Goal: Task Accomplishment & Management: Manage account settings

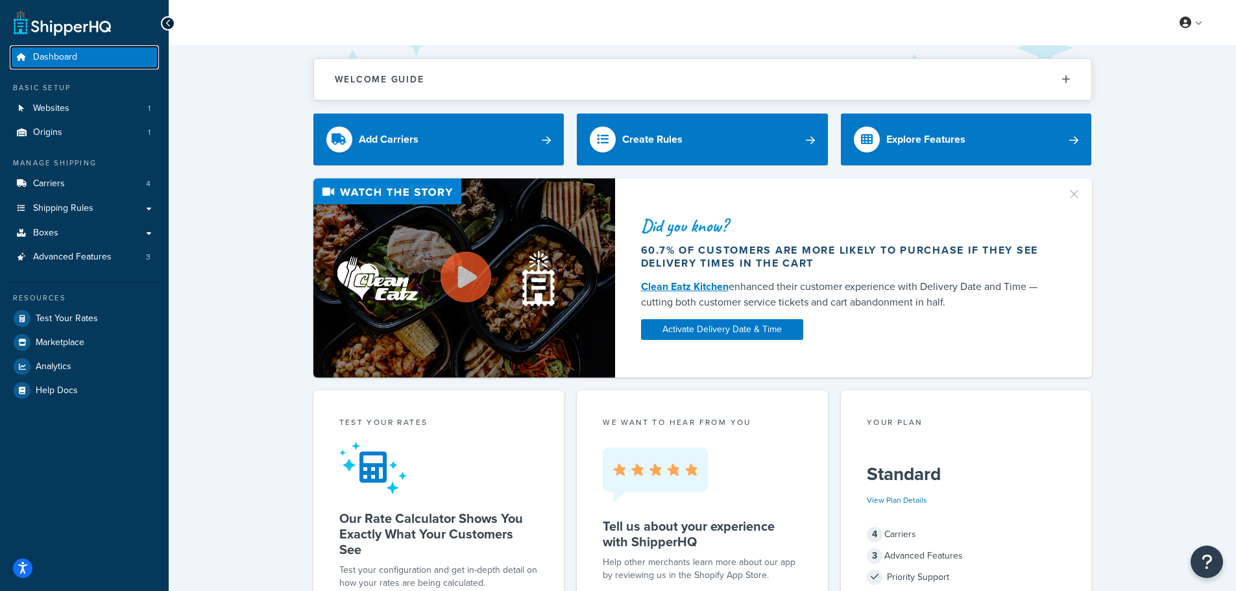
click at [48, 54] on span "Dashboard" at bounding box center [55, 57] width 44 height 11
click at [54, 231] on span "Boxes" at bounding box center [45, 233] width 25 height 11
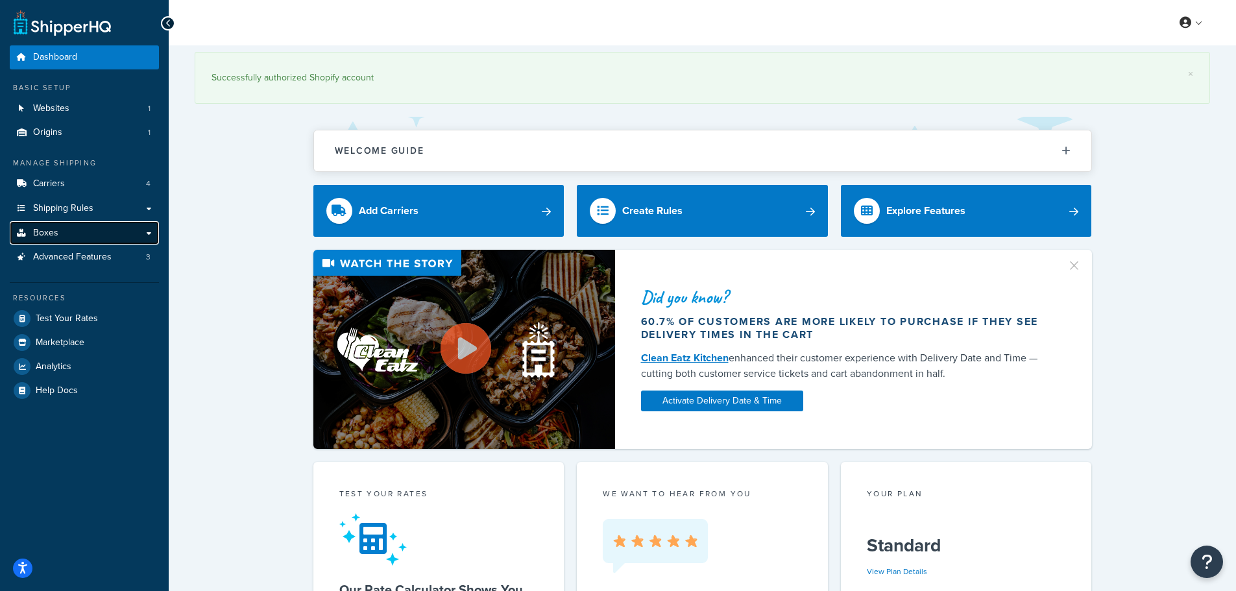
click at [59, 232] on link "Boxes" at bounding box center [84, 233] width 149 height 24
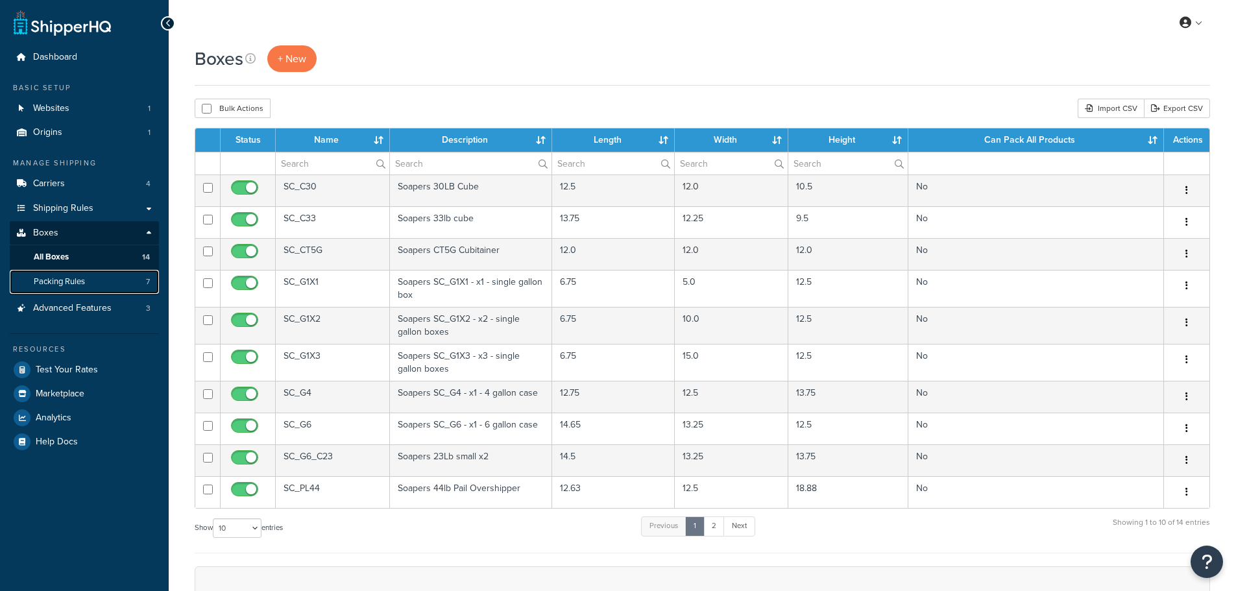
click at [58, 274] on link "Packing Rules 7" at bounding box center [84, 282] width 149 height 24
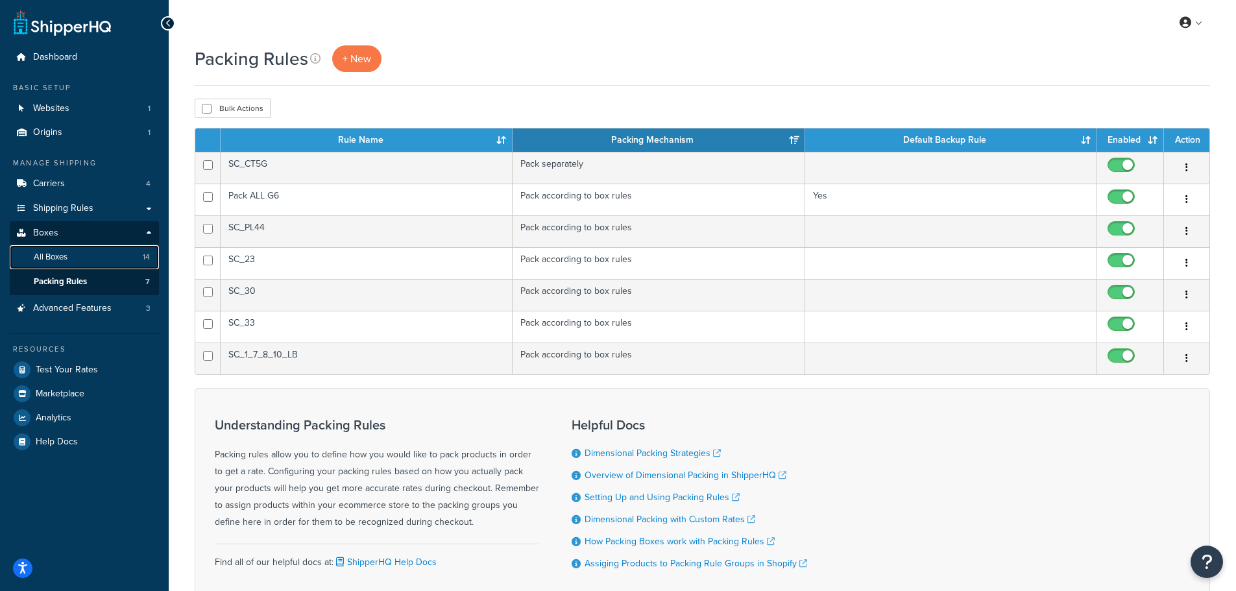
click at [55, 265] on link "All Boxes 14" at bounding box center [84, 257] width 149 height 24
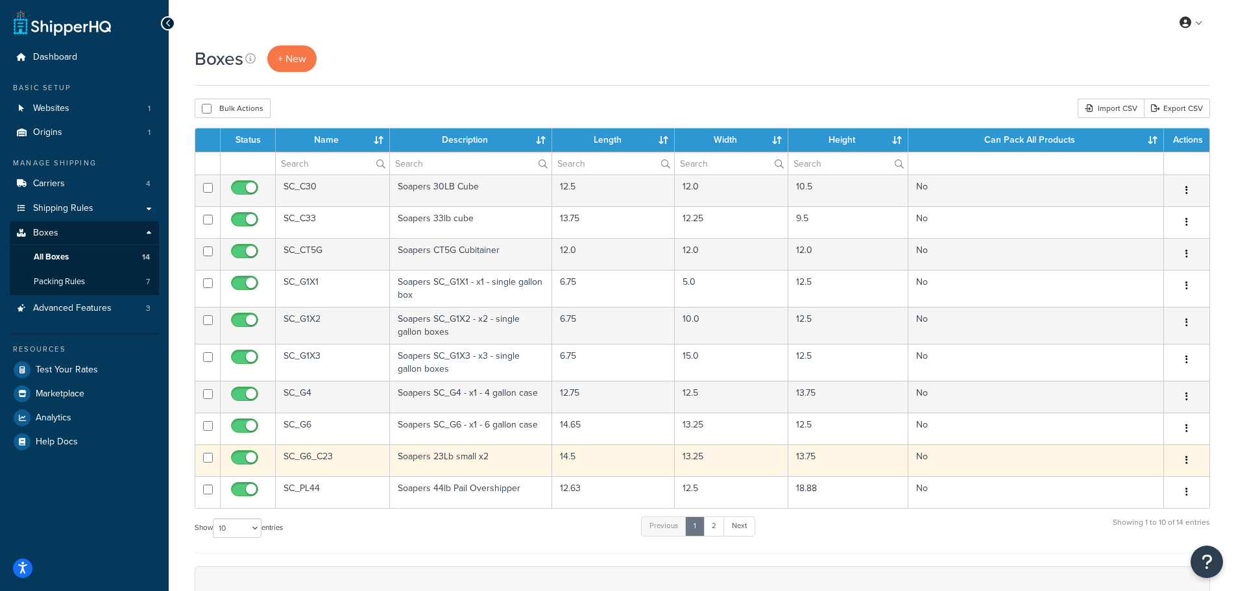
click at [1192, 461] on button "button" at bounding box center [1186, 460] width 18 height 21
click at [1152, 485] on link "Edit" at bounding box center [1143, 485] width 102 height 27
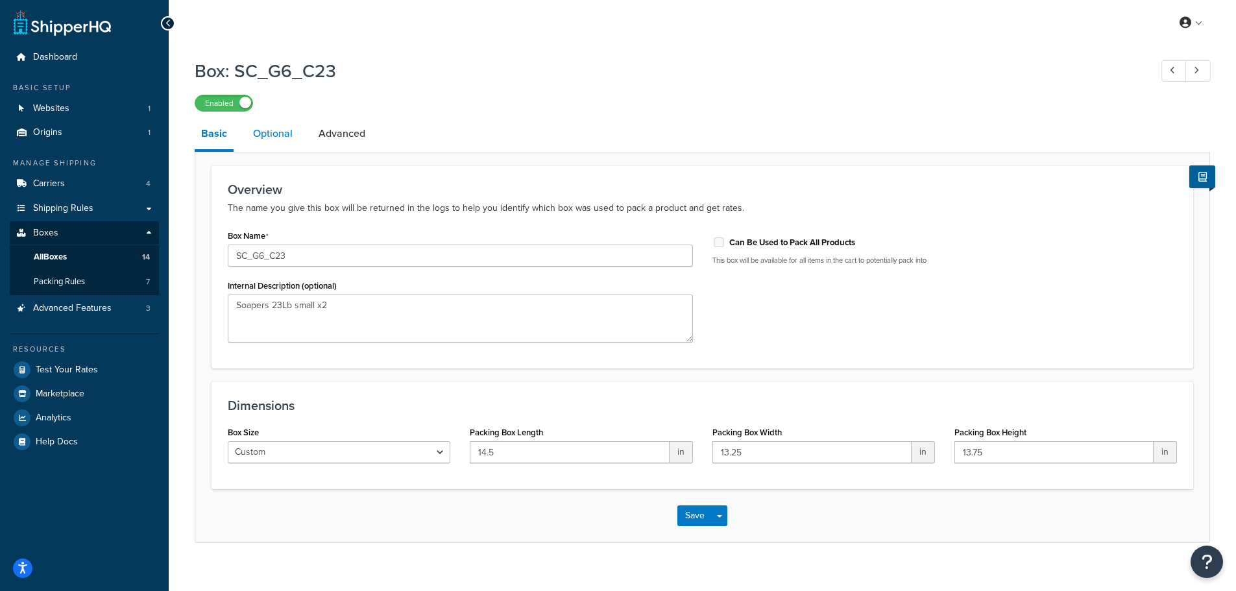
click at [269, 126] on link "Optional" at bounding box center [273, 133] width 53 height 31
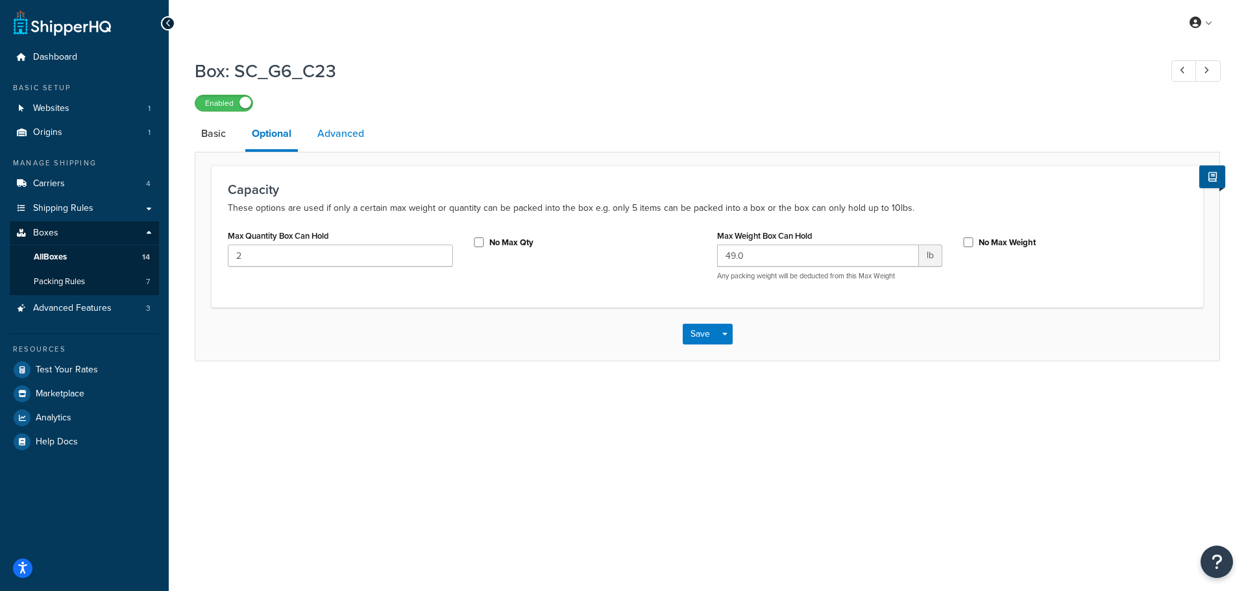
click at [323, 131] on link "Advanced" at bounding box center [341, 133] width 60 height 31
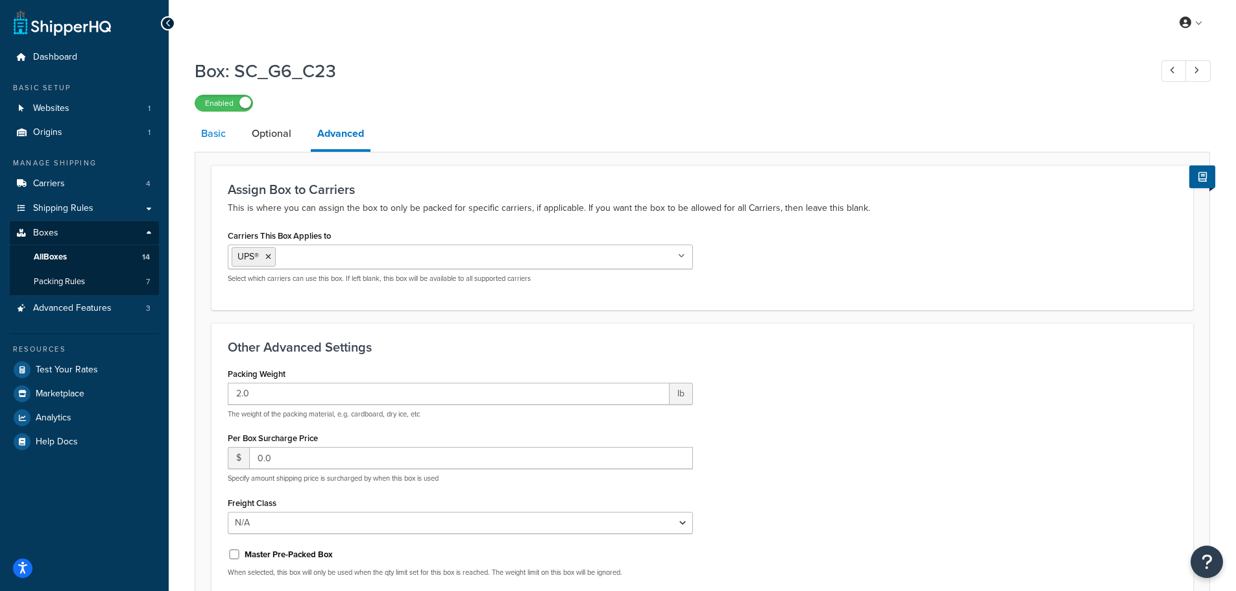
click at [195, 132] on link "Basic" at bounding box center [214, 133] width 38 height 31
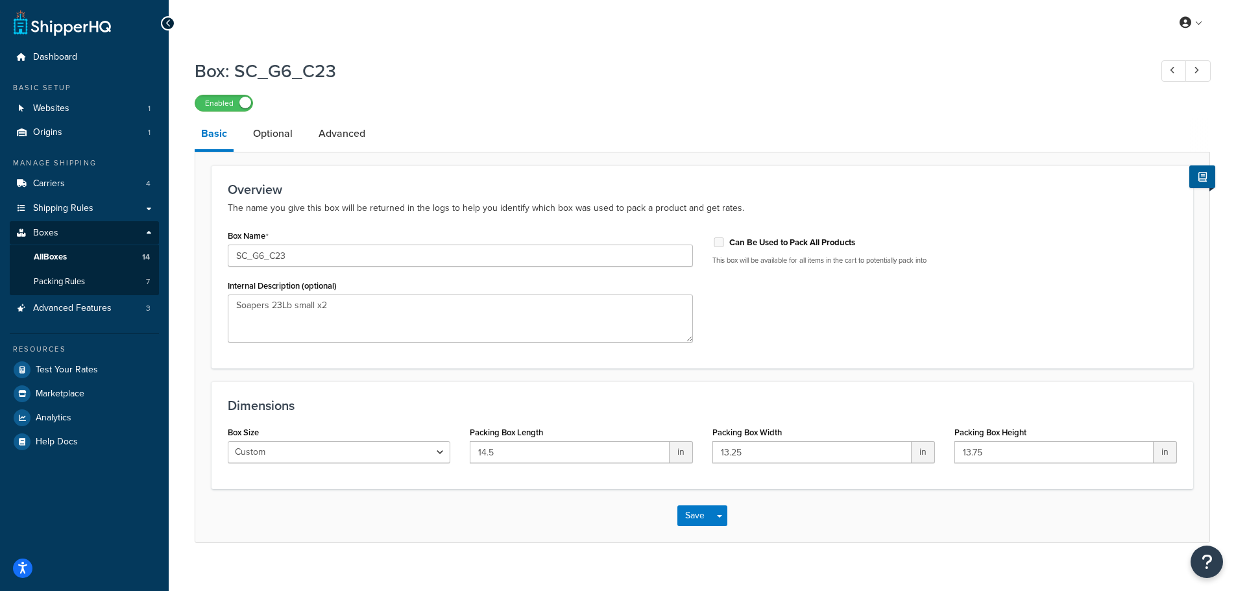
click at [239, 132] on li "Basic" at bounding box center [221, 135] width 52 height 34
click at [278, 134] on link "Optional" at bounding box center [273, 133] width 53 height 31
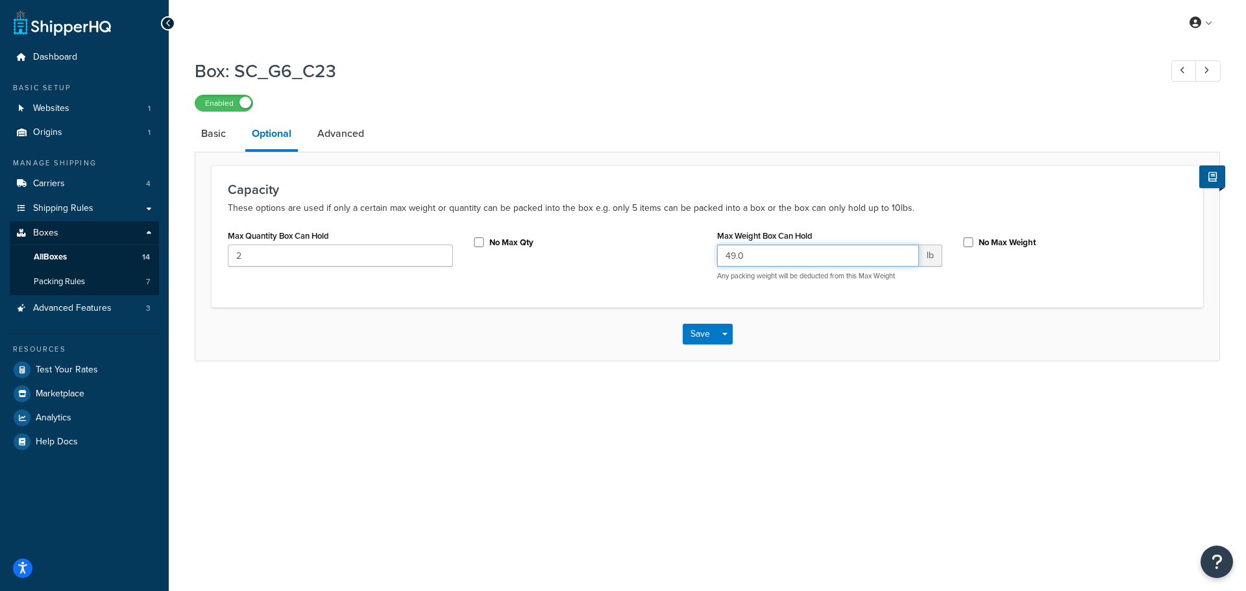
click at [743, 258] on input "49.0" at bounding box center [818, 256] width 202 height 22
type input "49.9"
click at [708, 327] on button "Save" at bounding box center [699, 334] width 35 height 21
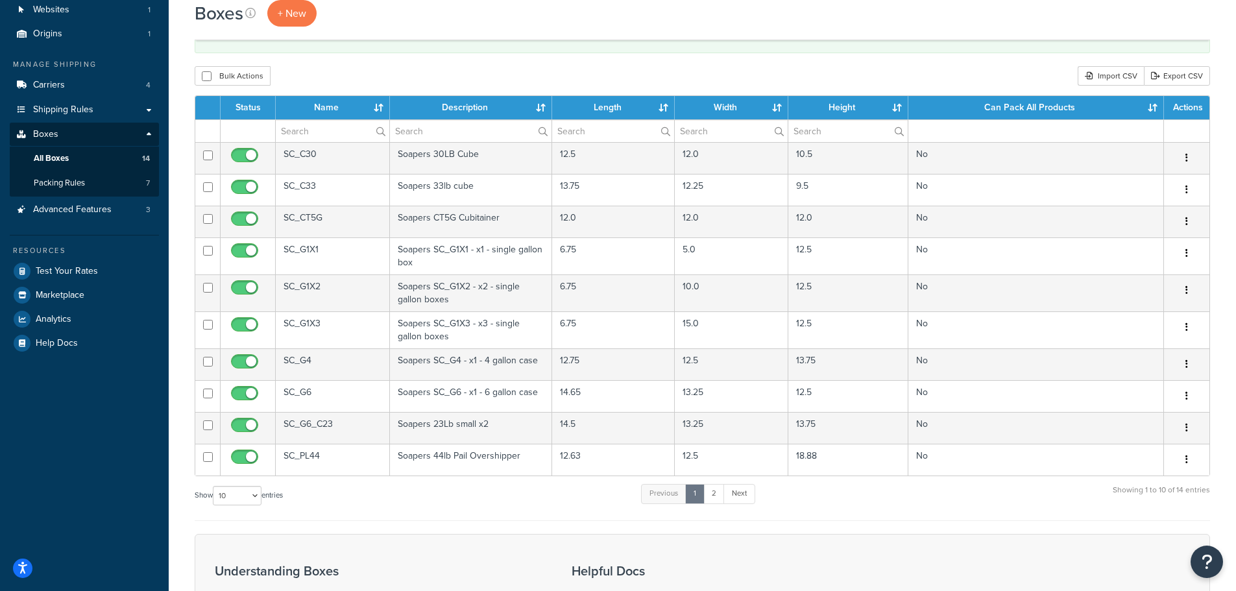
scroll to position [65, 0]
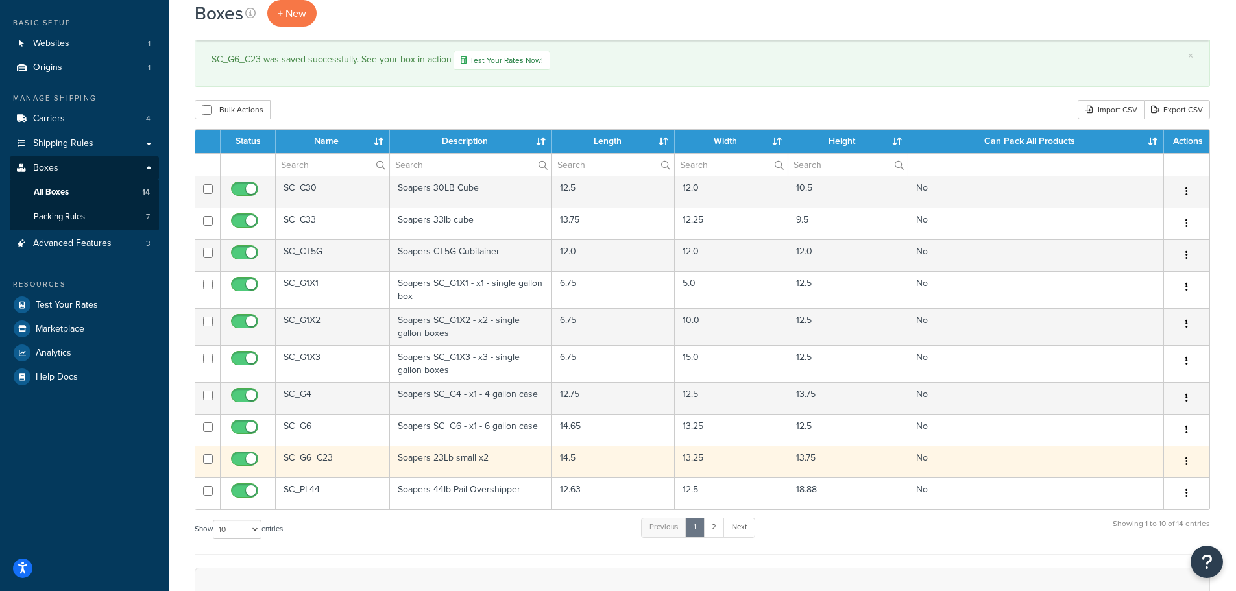
click at [1196, 459] on div "Edit Duplicate Delete" at bounding box center [1187, 461] width 30 height 21
click at [1186, 459] on icon "button" at bounding box center [1186, 461] width 3 height 9
click at [1124, 480] on link "Edit" at bounding box center [1143, 486] width 102 height 27
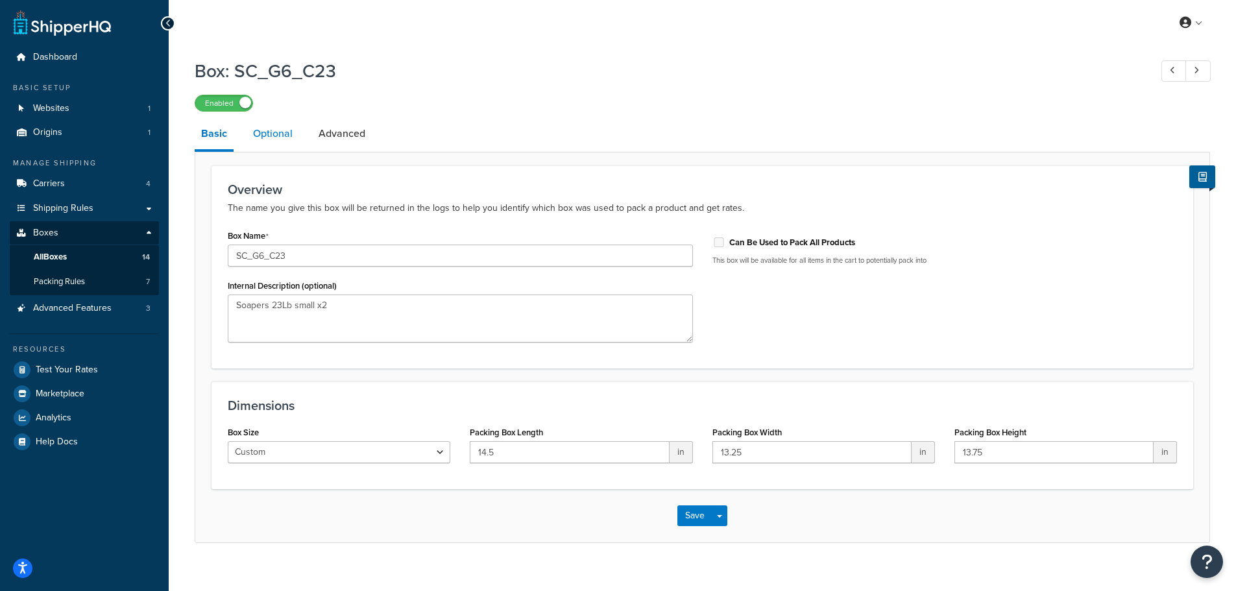
click at [293, 132] on link "Optional" at bounding box center [273, 133] width 53 height 31
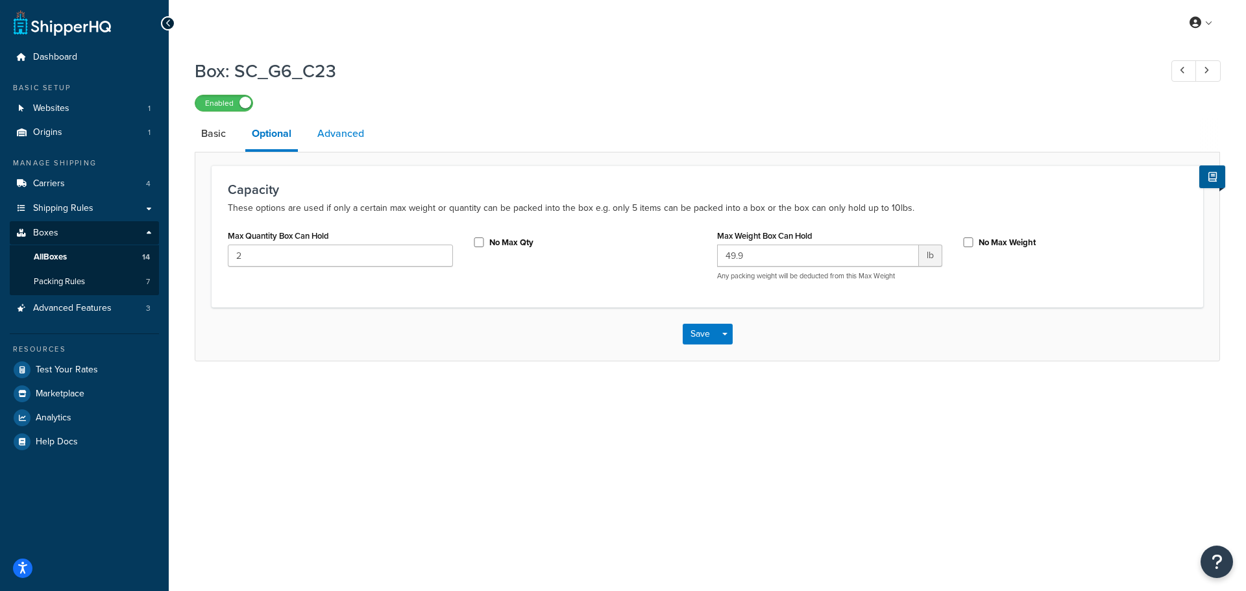
click at [329, 130] on link "Advanced" at bounding box center [341, 133] width 60 height 31
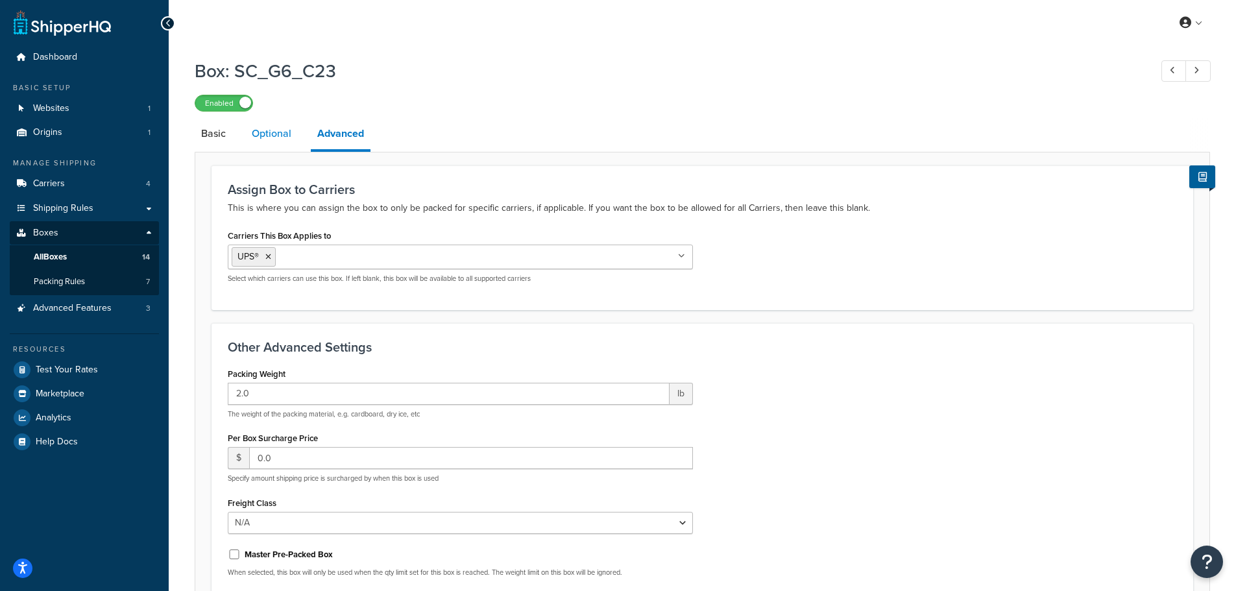
click at [275, 128] on link "Optional" at bounding box center [271, 133] width 53 height 31
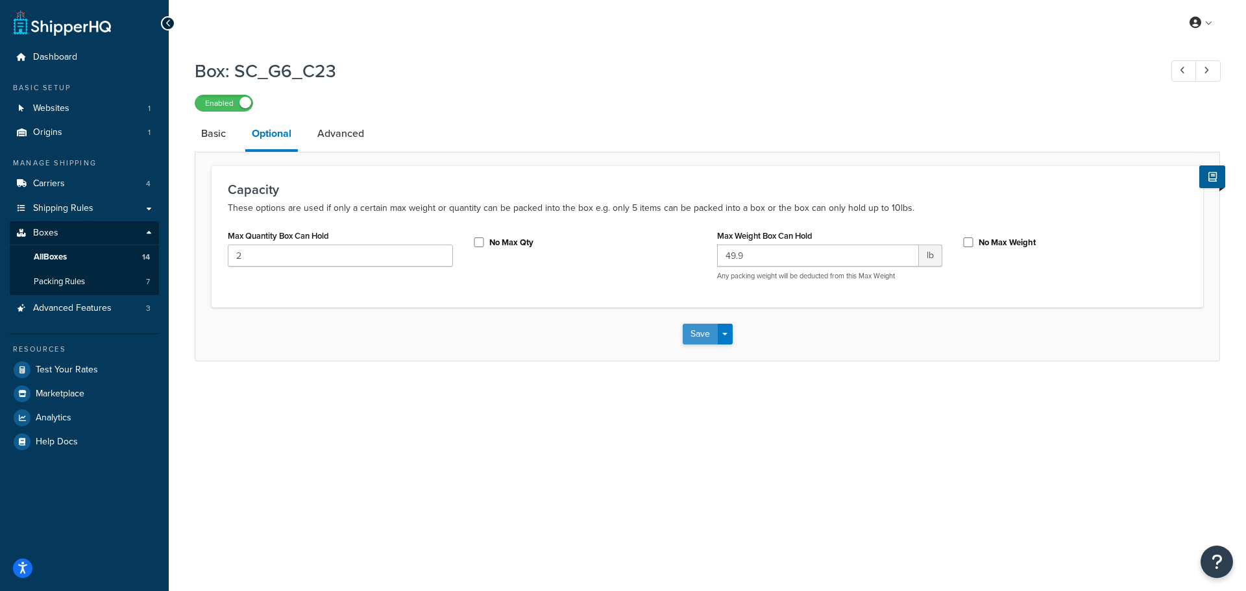
click at [693, 335] on button "Save" at bounding box center [699, 334] width 35 height 21
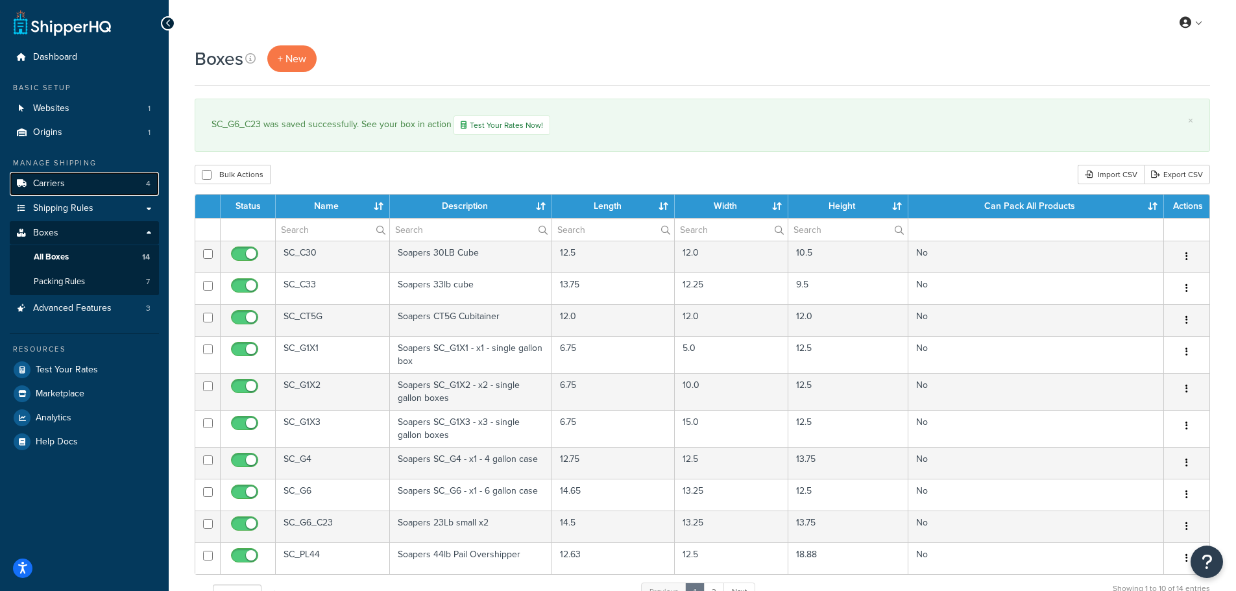
click at [67, 182] on link "Carriers 4" at bounding box center [84, 184] width 149 height 24
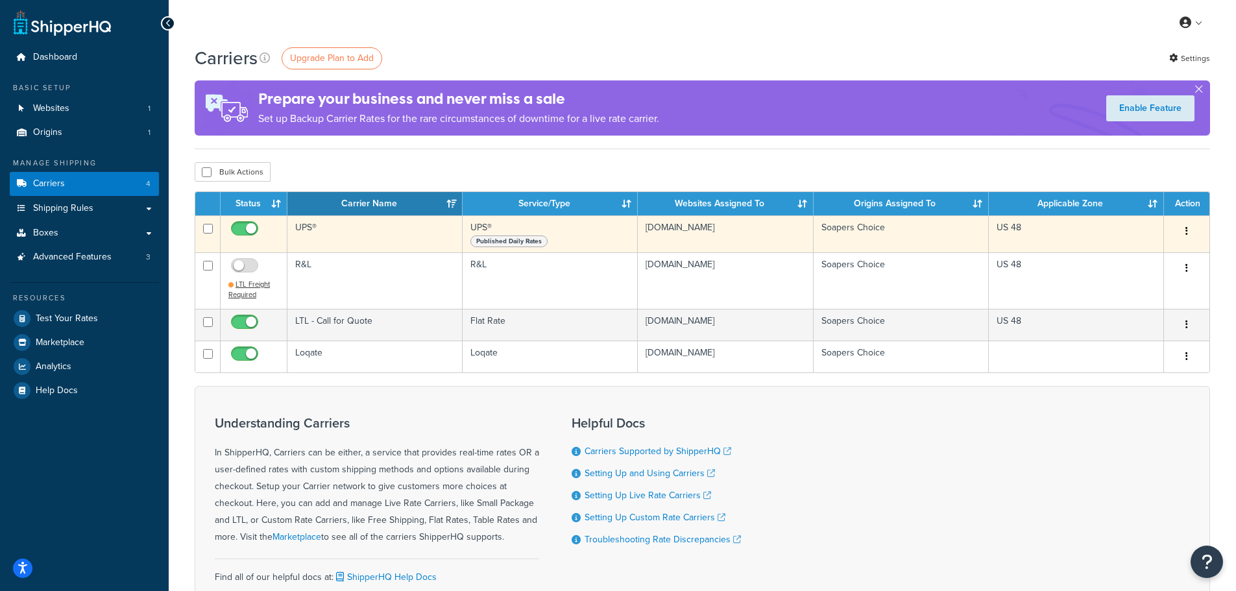
click at [1191, 231] on button "button" at bounding box center [1186, 231] width 18 height 21
click at [1128, 251] on link "Edit" at bounding box center [1134, 257] width 102 height 27
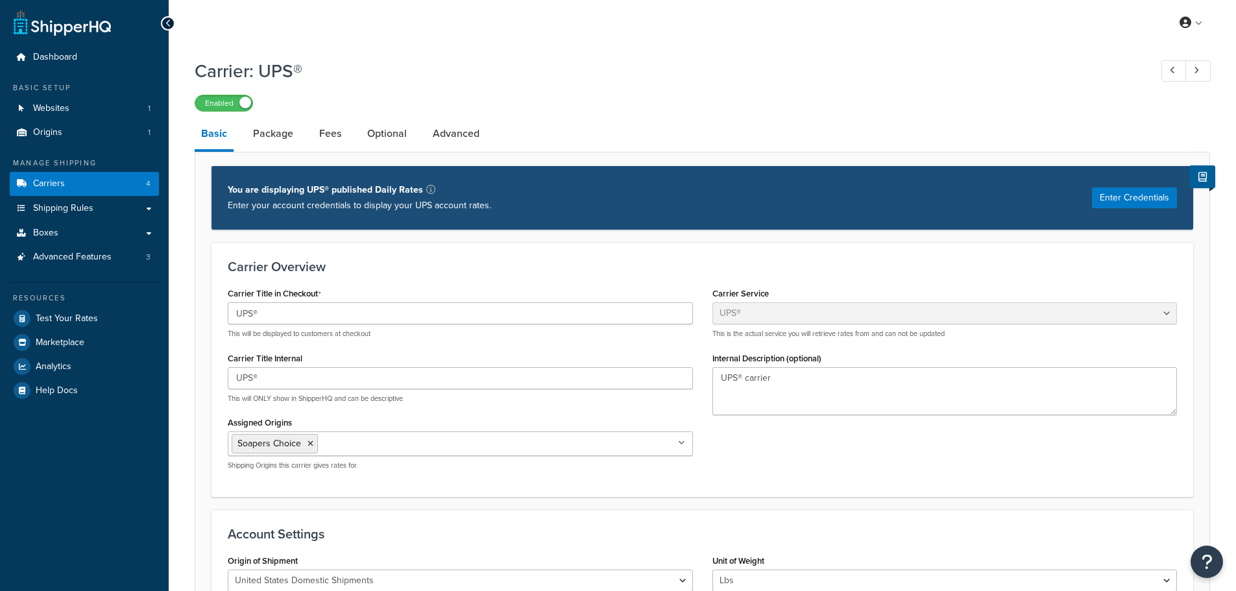
select select "ups"
click at [392, 141] on link "Optional" at bounding box center [387, 133] width 53 height 31
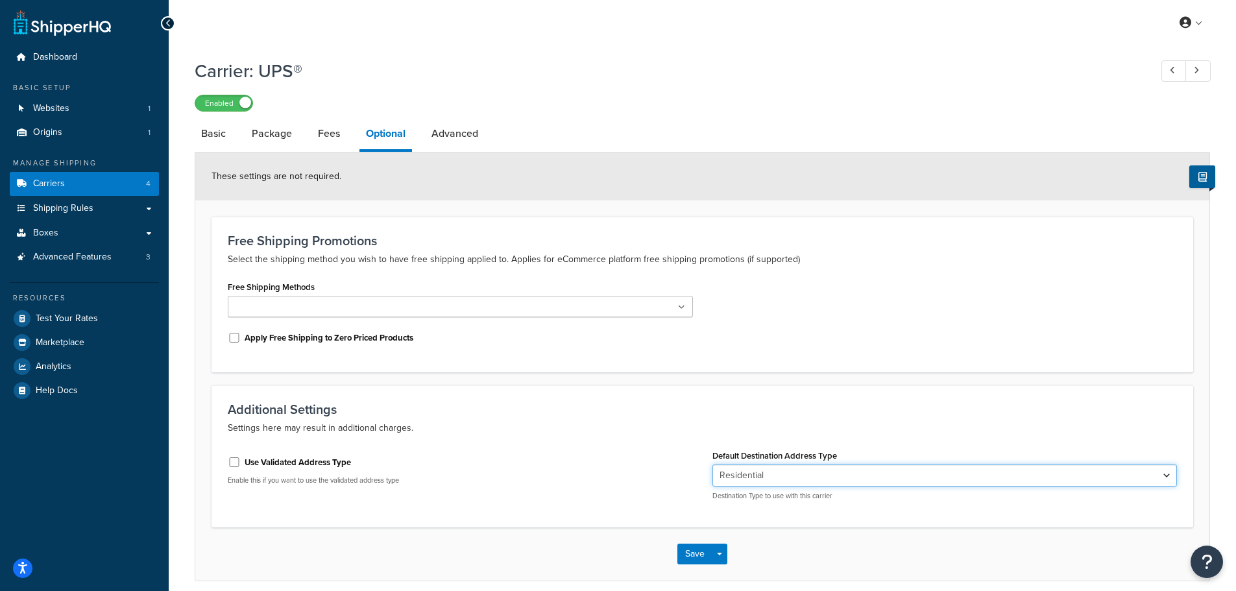
click at [741, 474] on select "Residential Business" at bounding box center [944, 475] width 465 height 22
click at [741, 473] on select "Residential Business" at bounding box center [944, 475] width 465 height 22
click at [691, 559] on button "Save" at bounding box center [694, 554] width 35 height 21
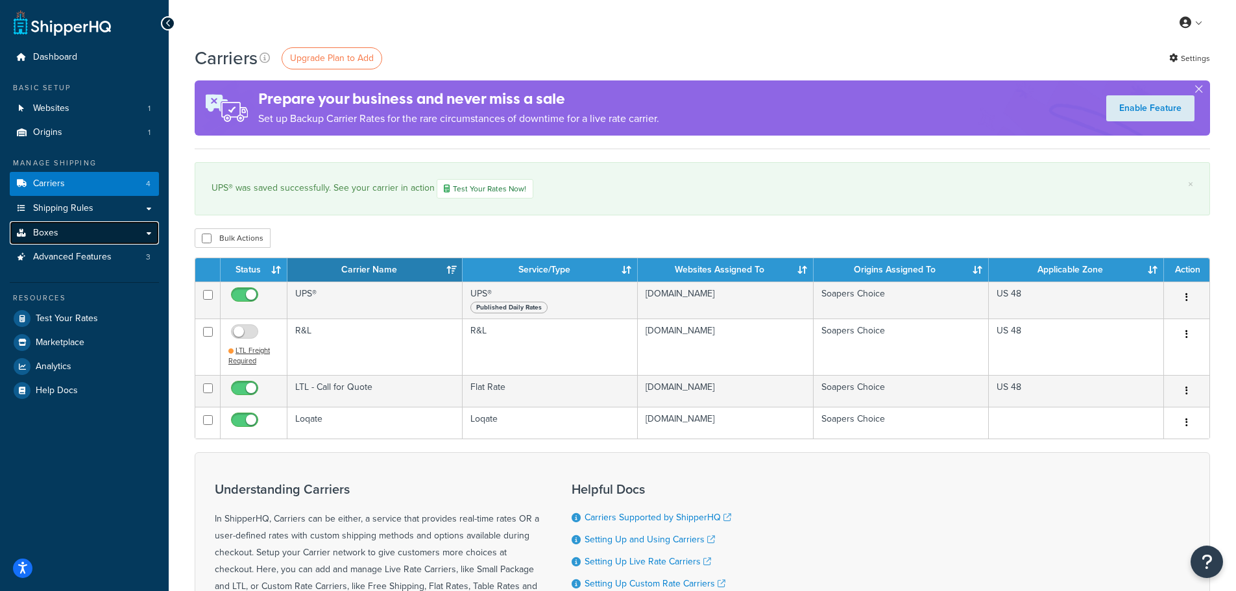
click at [45, 233] on span "Boxes" at bounding box center [45, 233] width 25 height 11
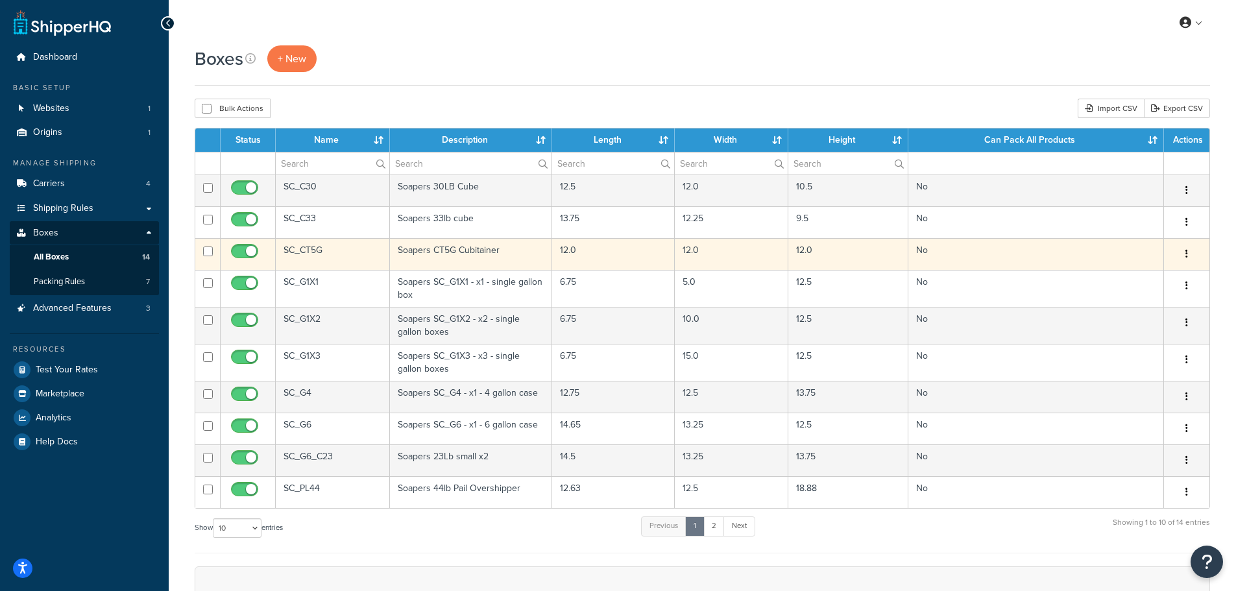
click at [1185, 258] on button "button" at bounding box center [1186, 254] width 18 height 21
click at [1127, 276] on link "Edit" at bounding box center [1143, 278] width 102 height 27
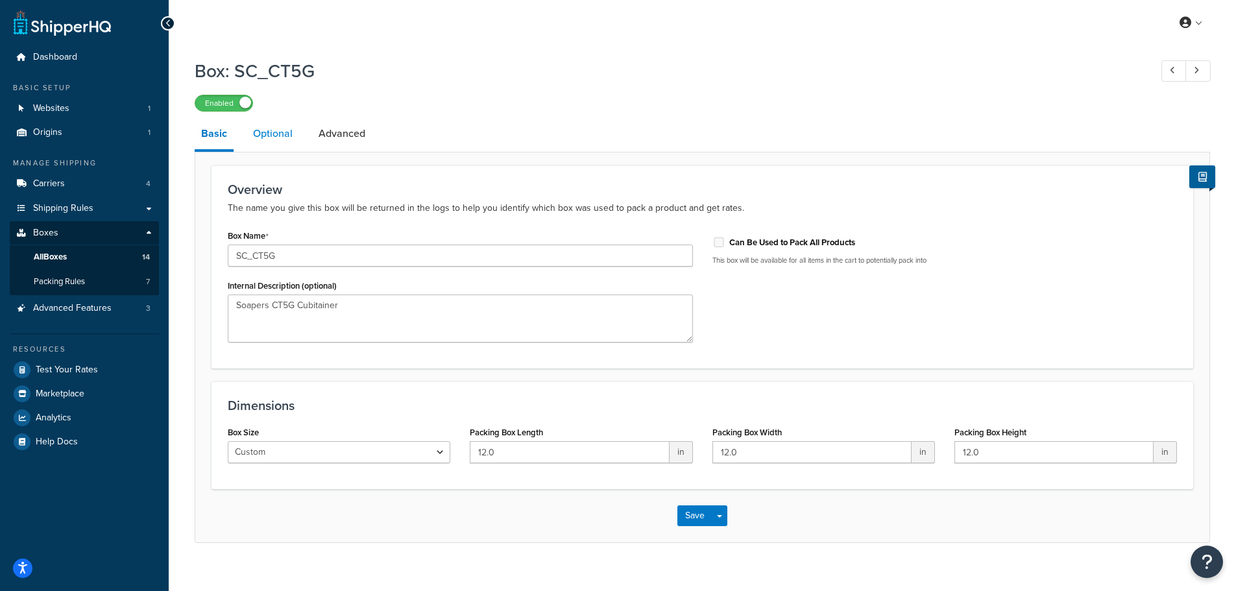
click at [277, 138] on link "Optional" at bounding box center [273, 133] width 53 height 31
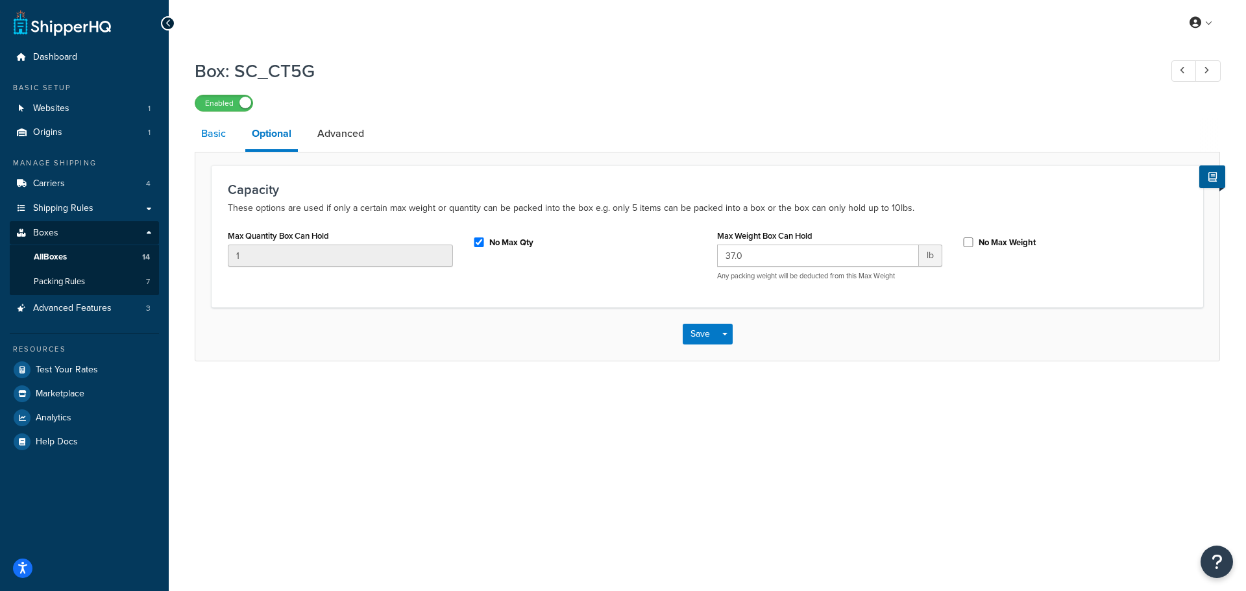
click at [223, 134] on link "Basic" at bounding box center [214, 133] width 38 height 31
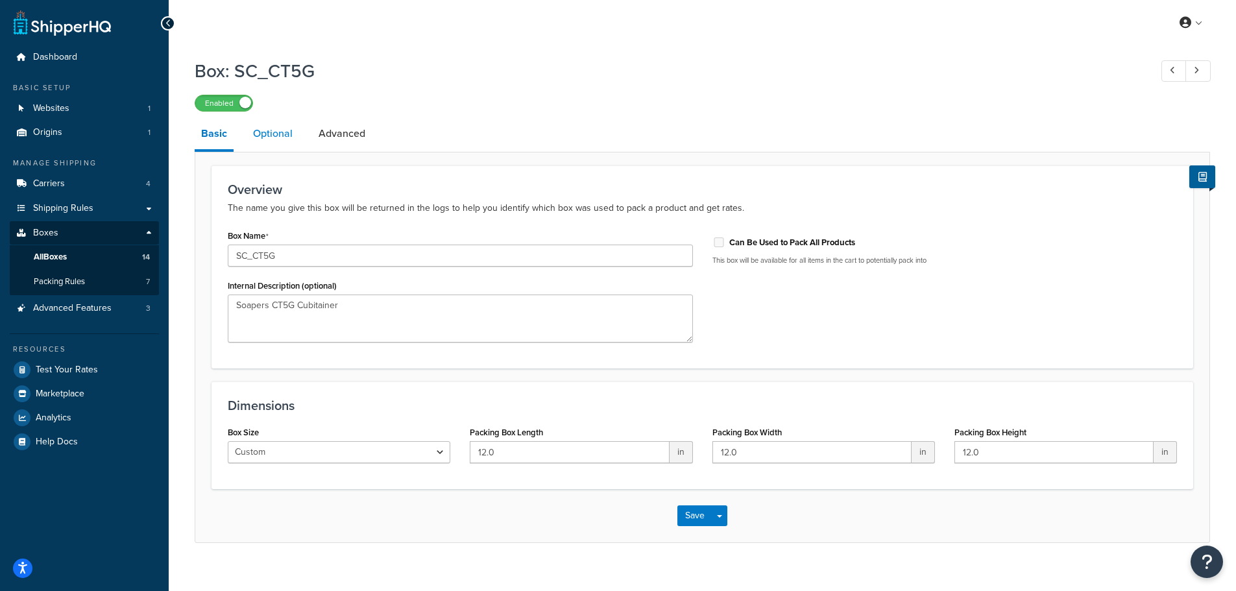
click at [261, 131] on link "Optional" at bounding box center [273, 133] width 53 height 31
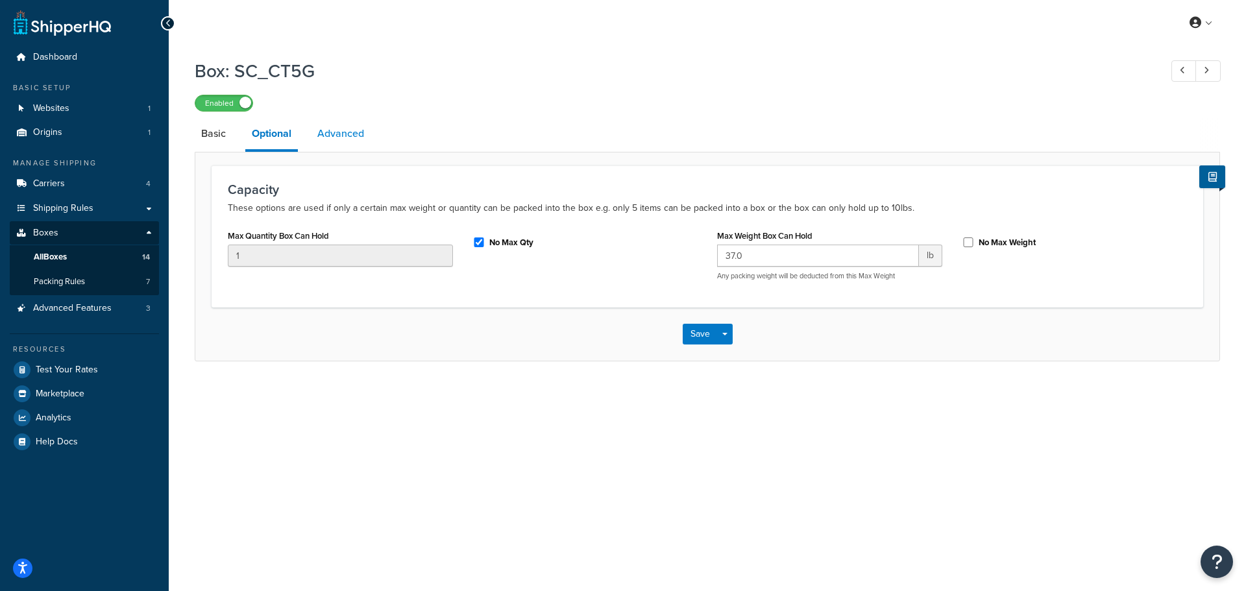
click at [343, 132] on link "Advanced" at bounding box center [341, 133] width 60 height 31
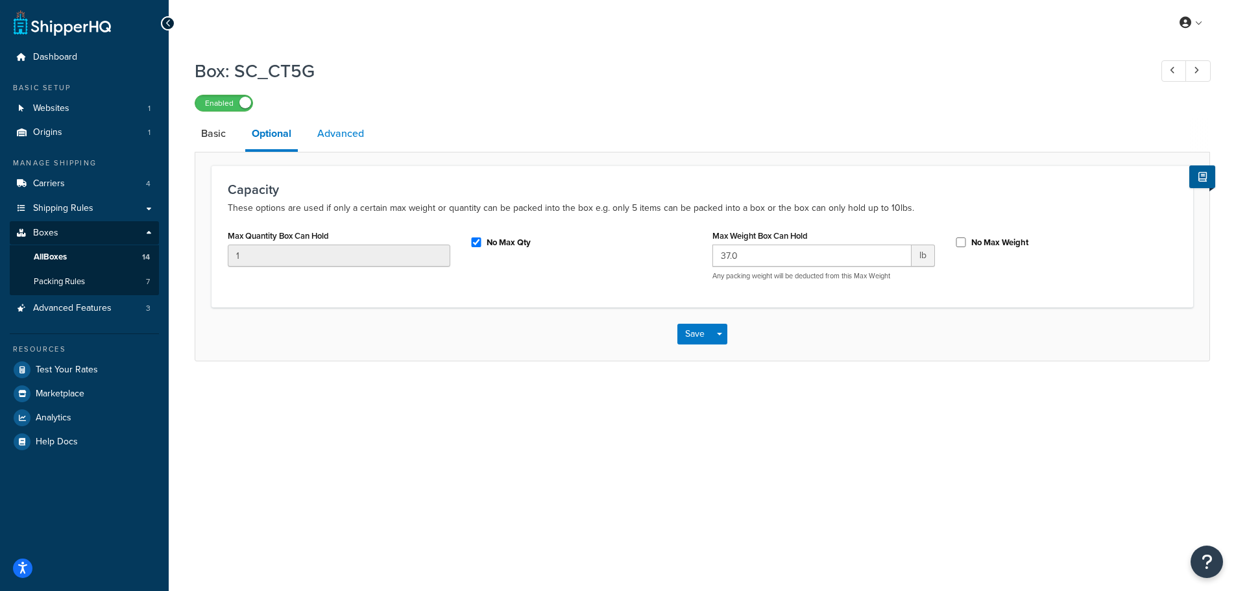
select select "65"
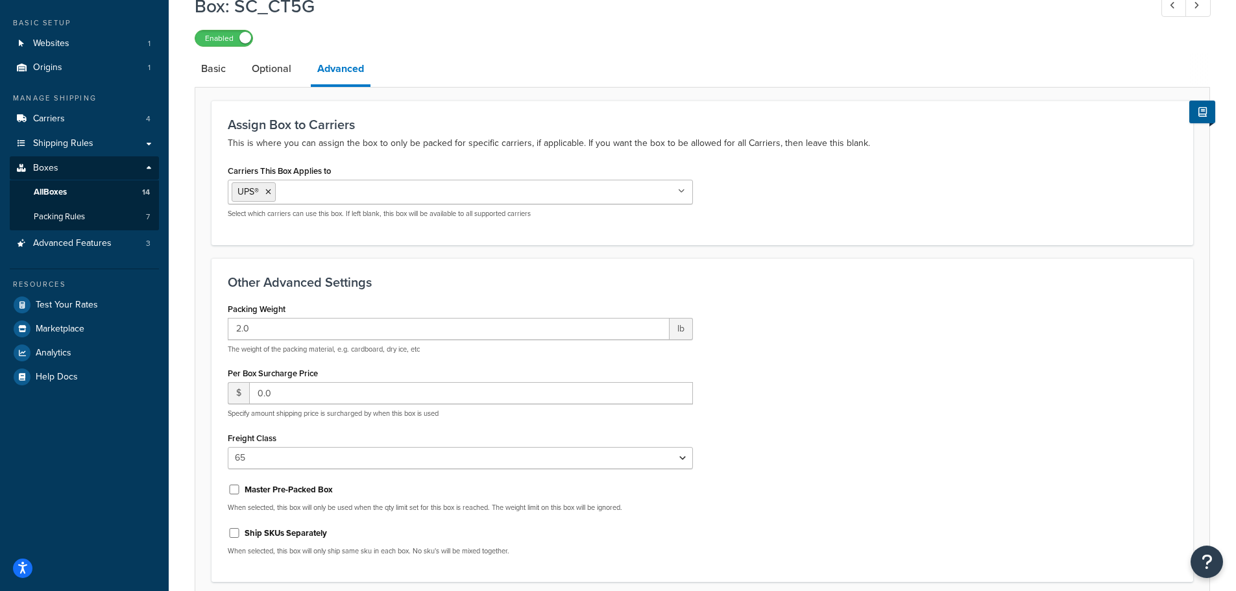
scroll to position [130, 0]
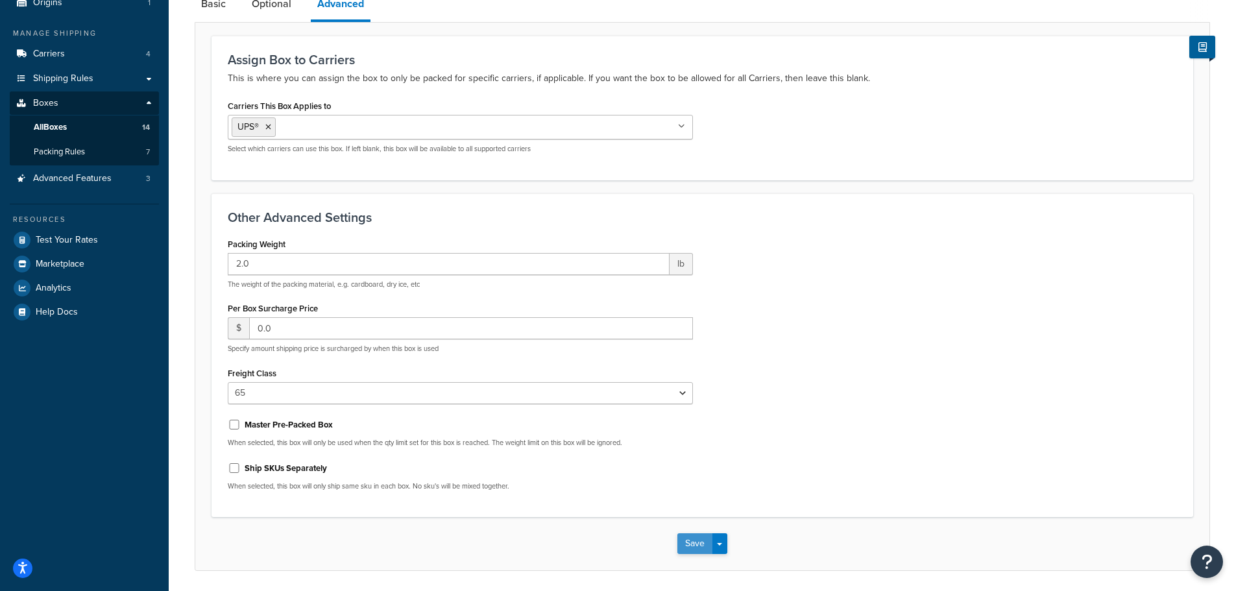
click at [690, 544] on button "Save" at bounding box center [694, 543] width 35 height 21
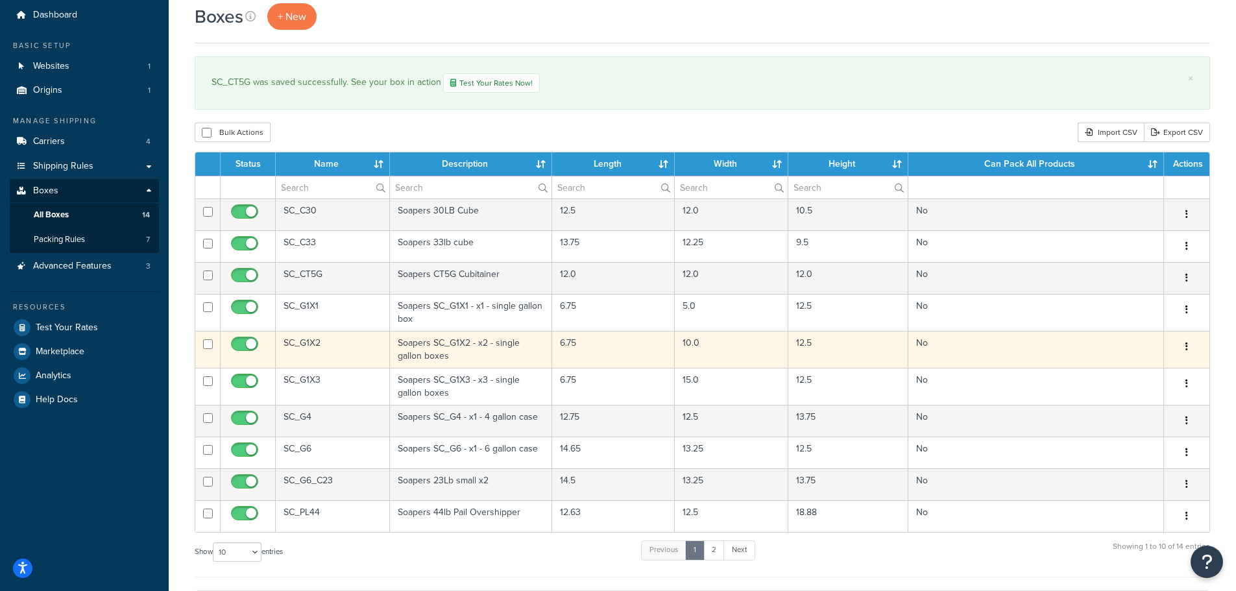
scroll to position [65, 0]
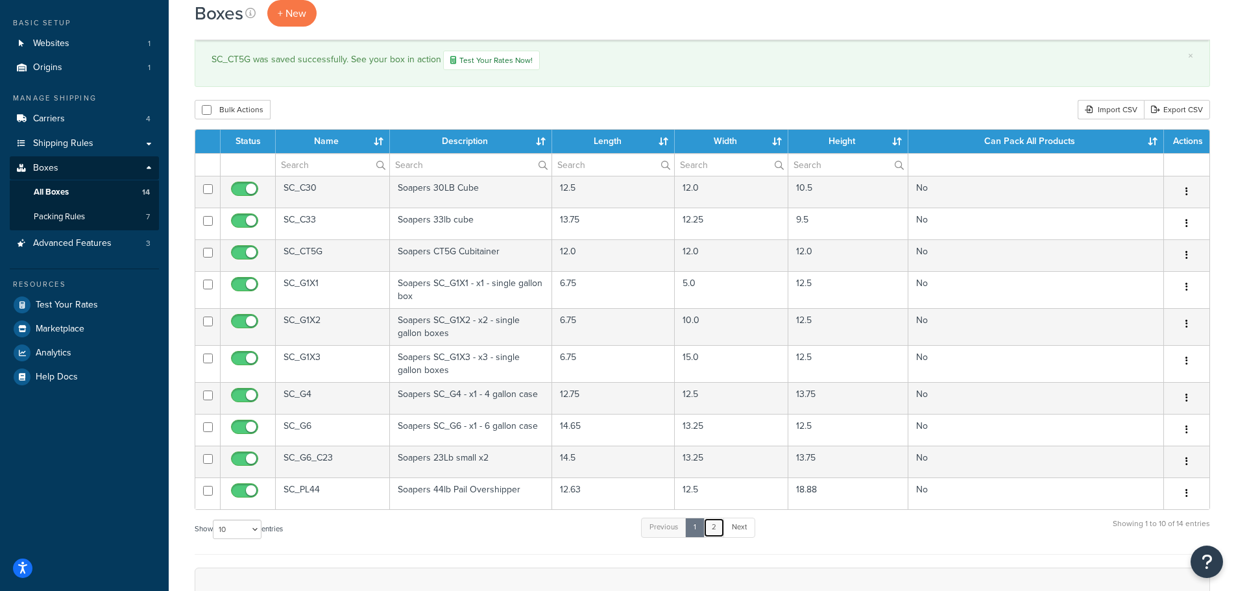
click at [719, 522] on link "2" at bounding box center [713, 527] width 21 height 19
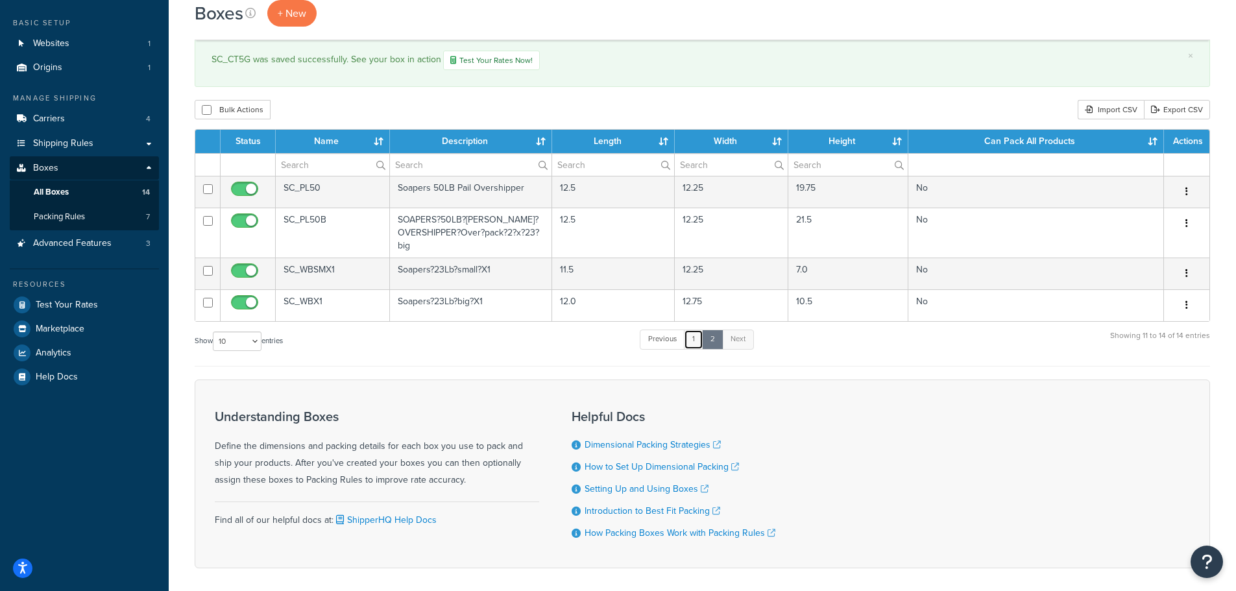
click at [694, 344] on link "1" at bounding box center [693, 339] width 19 height 19
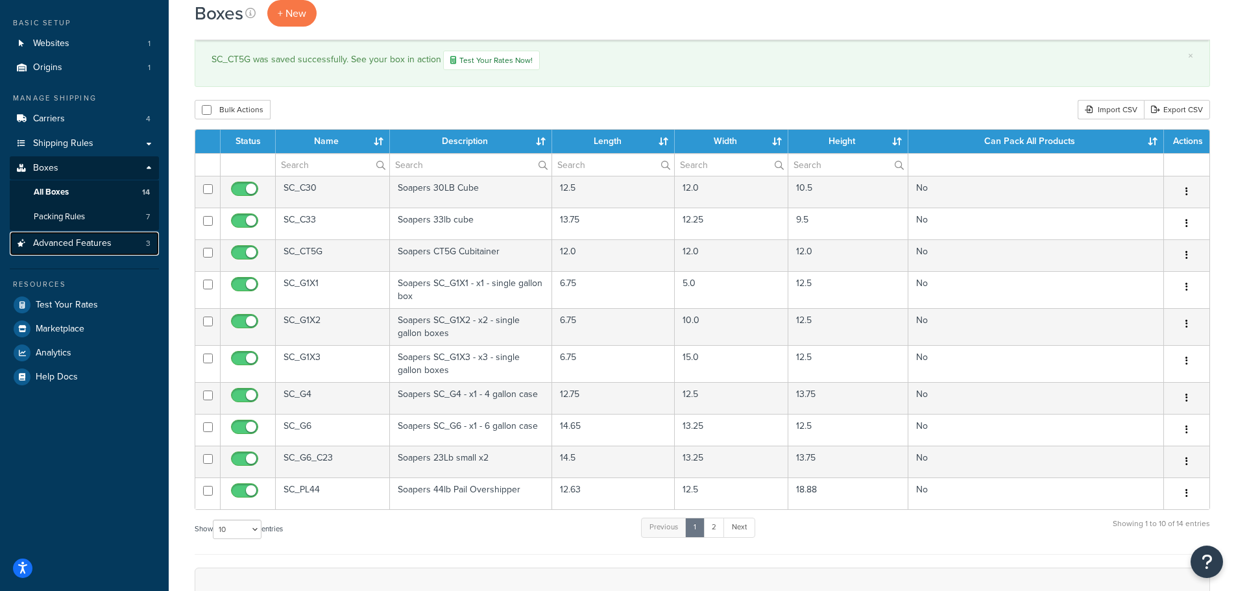
click at [87, 239] on span "Advanced Features" at bounding box center [72, 243] width 78 height 11
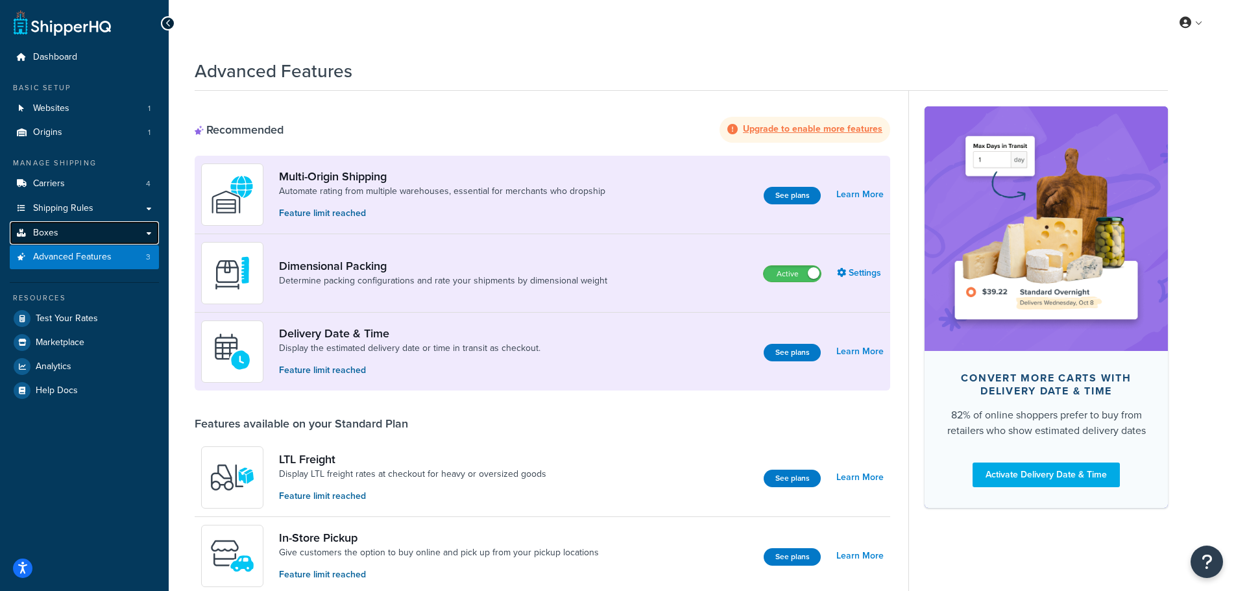
click at [64, 237] on link "Boxes" at bounding box center [84, 233] width 149 height 24
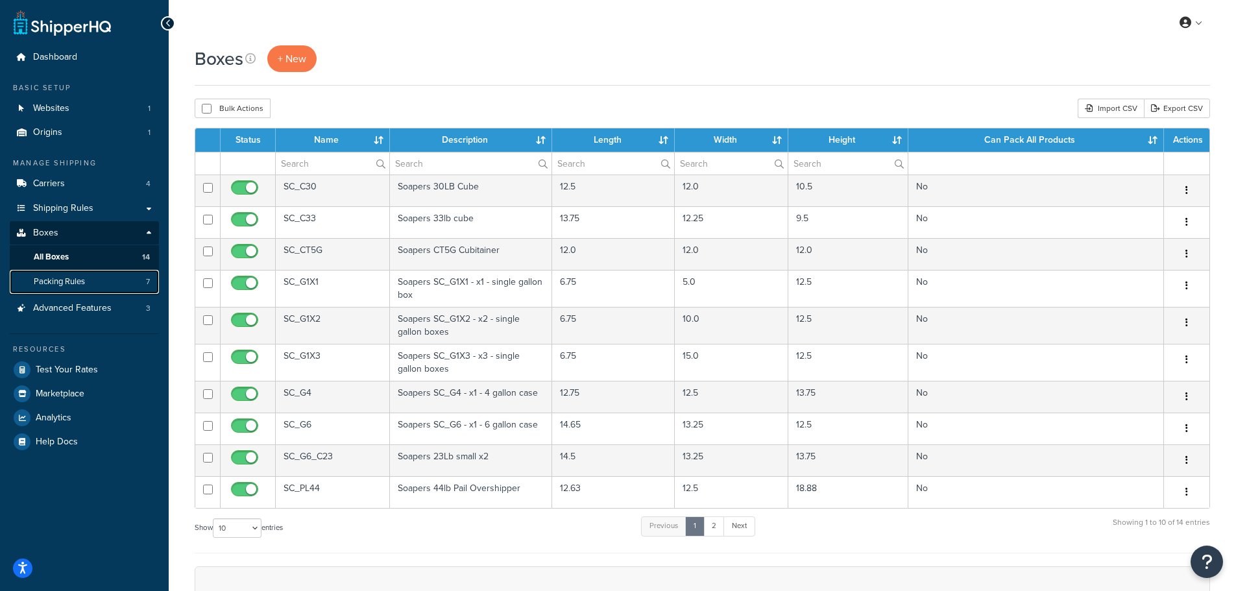
click at [52, 279] on span "Packing Rules" at bounding box center [59, 281] width 51 height 11
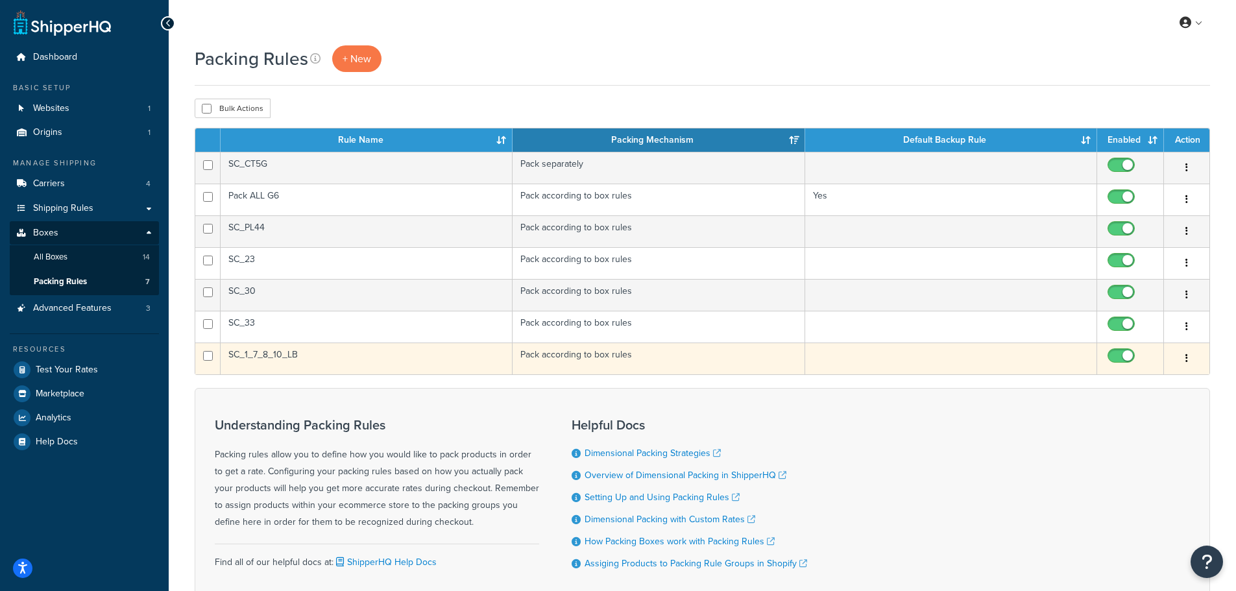
click at [1177, 355] on div "Edit Duplicate Delete" at bounding box center [1187, 358] width 30 height 21
click at [1184, 356] on button "button" at bounding box center [1186, 358] width 18 height 21
click at [1133, 379] on link "Edit" at bounding box center [1134, 384] width 102 height 27
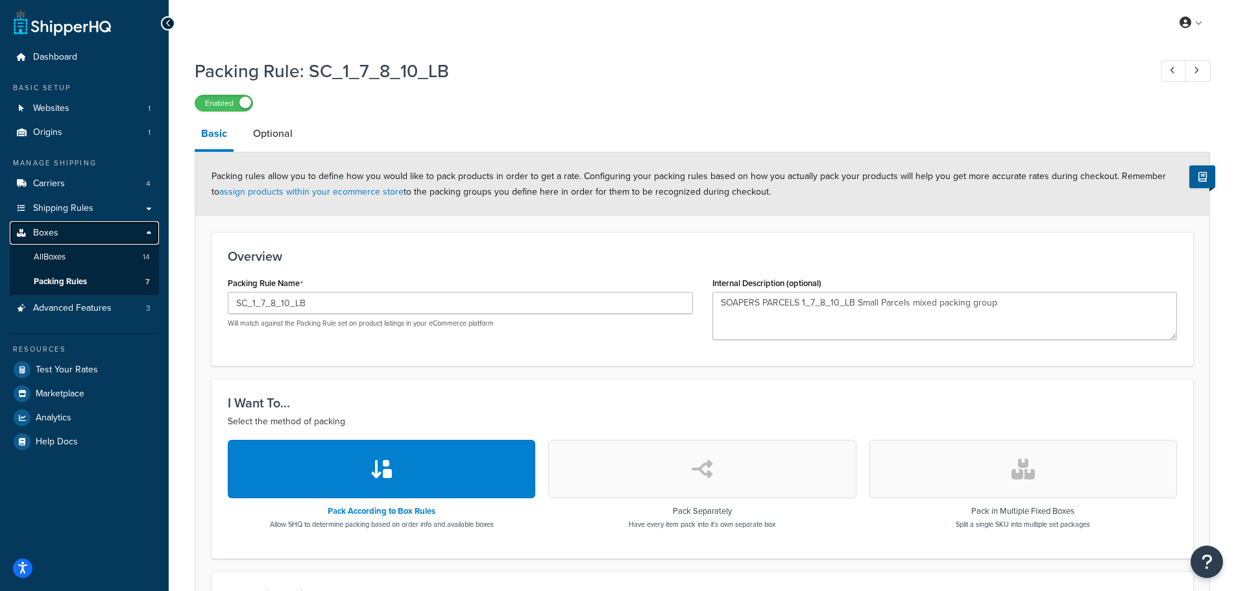
click at [53, 238] on span "Boxes" at bounding box center [45, 233] width 25 height 11
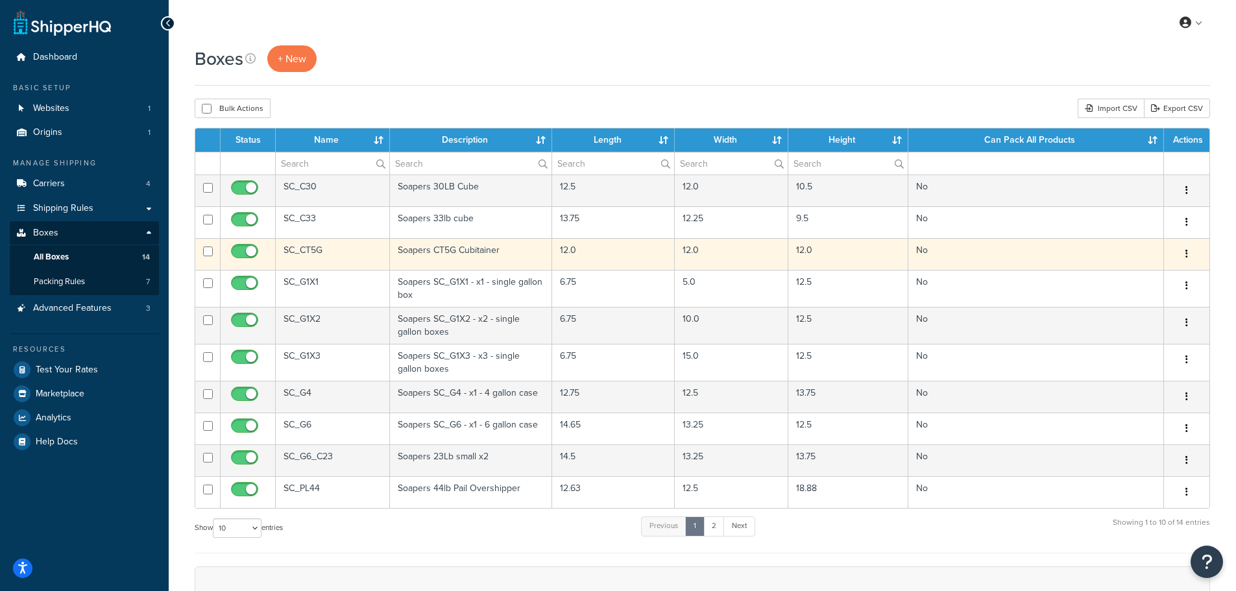
click at [1187, 248] on button "button" at bounding box center [1186, 254] width 18 height 21
click at [1152, 278] on link "Edit" at bounding box center [1143, 278] width 102 height 27
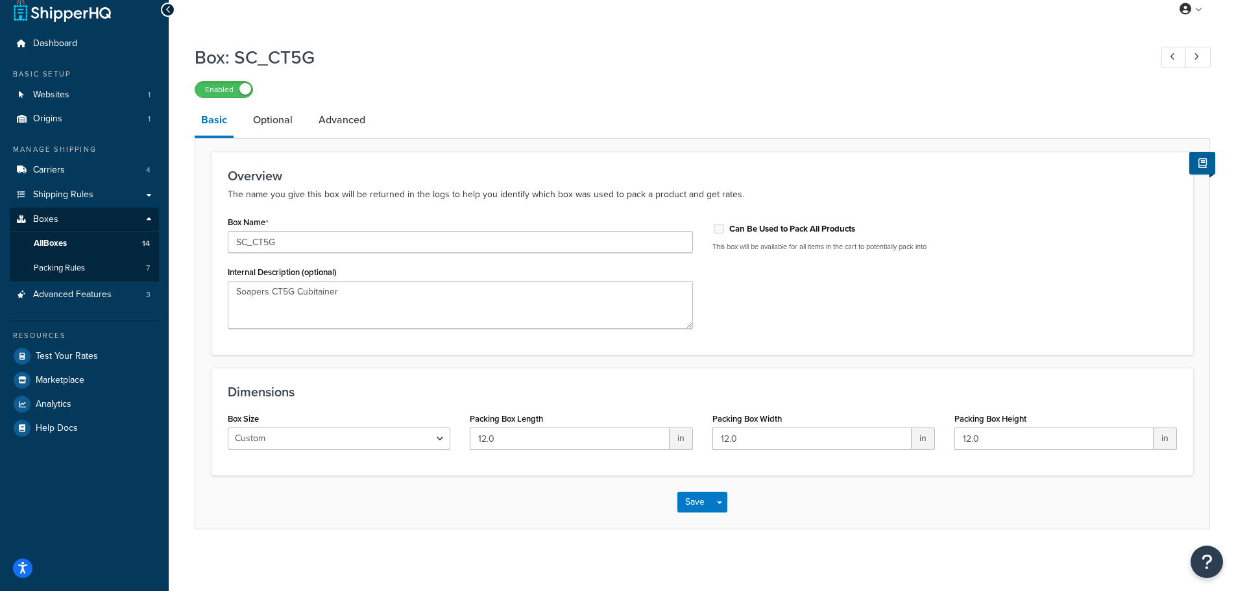
scroll to position [17, 0]
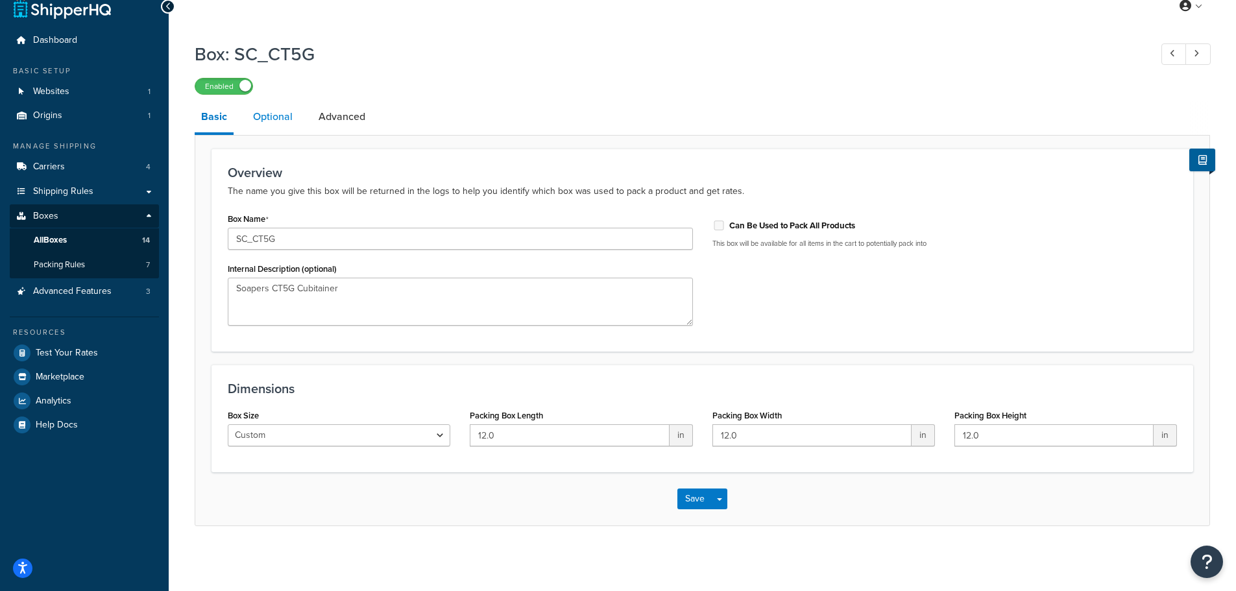
click at [282, 114] on link "Optional" at bounding box center [273, 116] width 53 height 31
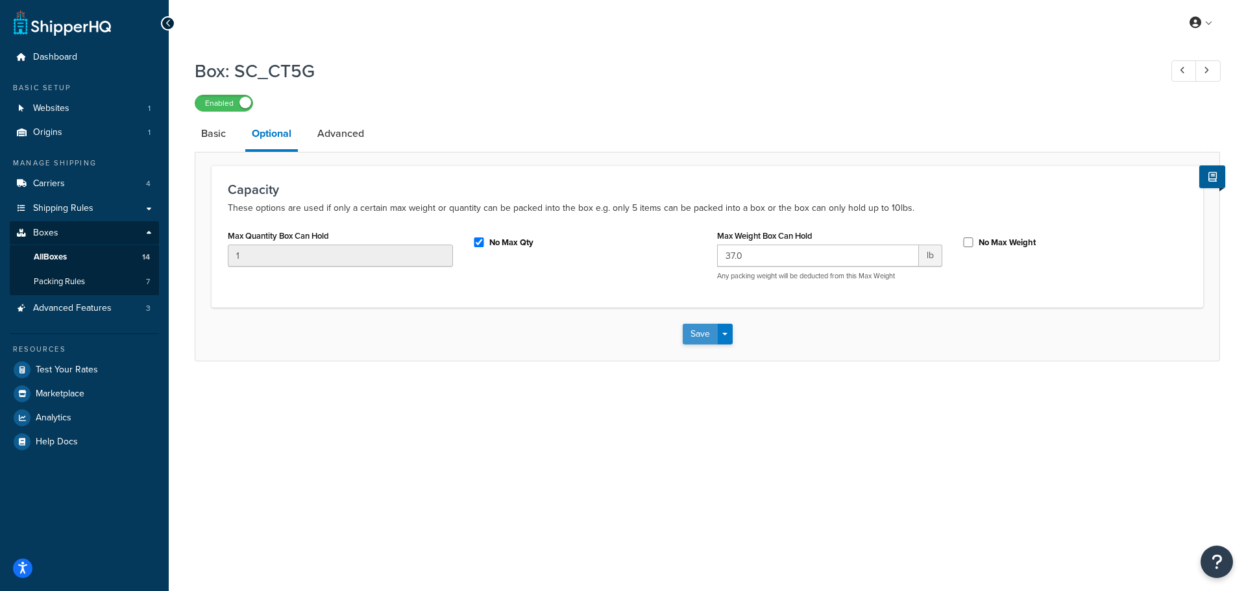
click at [688, 340] on button "Save" at bounding box center [699, 334] width 35 height 21
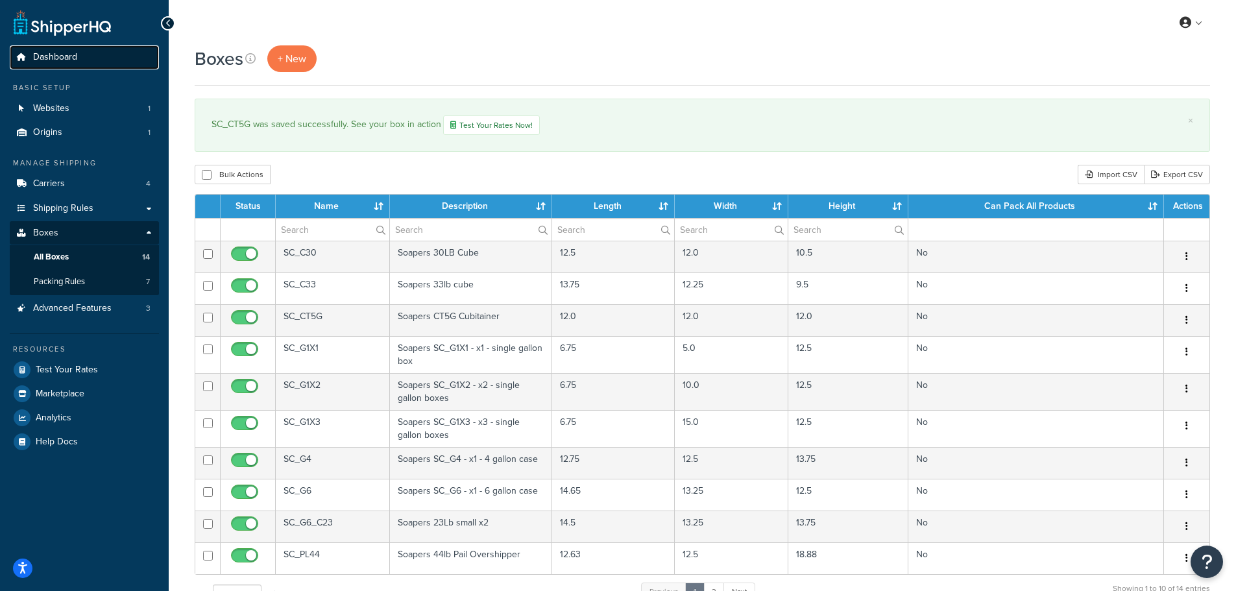
click at [75, 56] on span "Dashboard" at bounding box center [55, 57] width 44 height 11
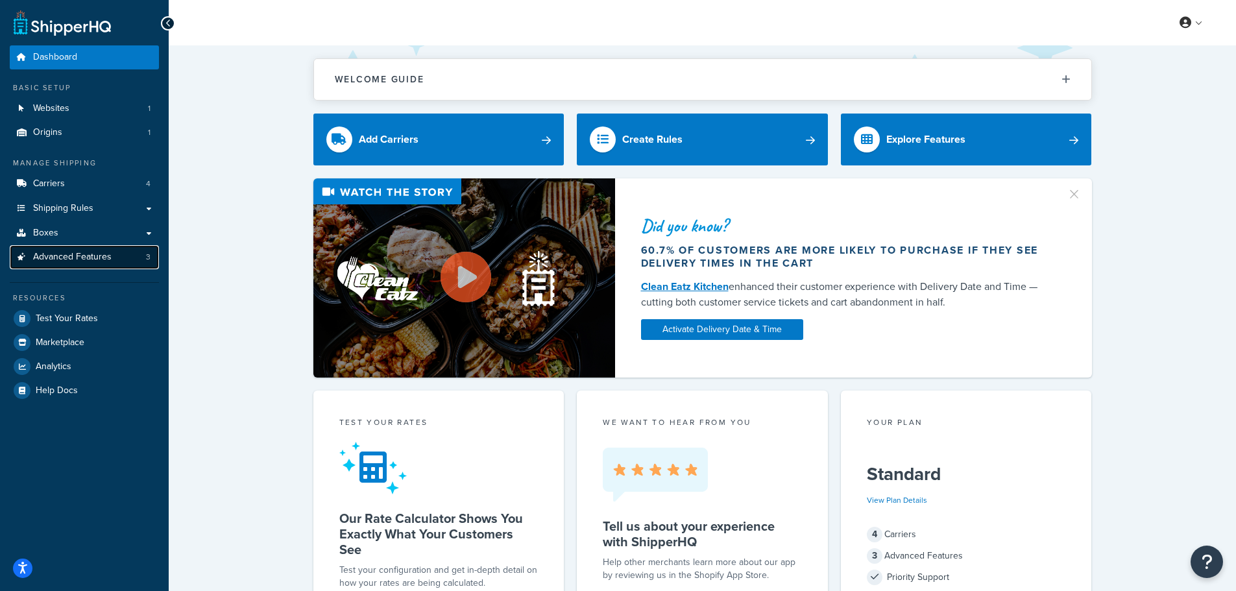
click at [43, 259] on span "Advanced Features" at bounding box center [72, 257] width 78 height 11
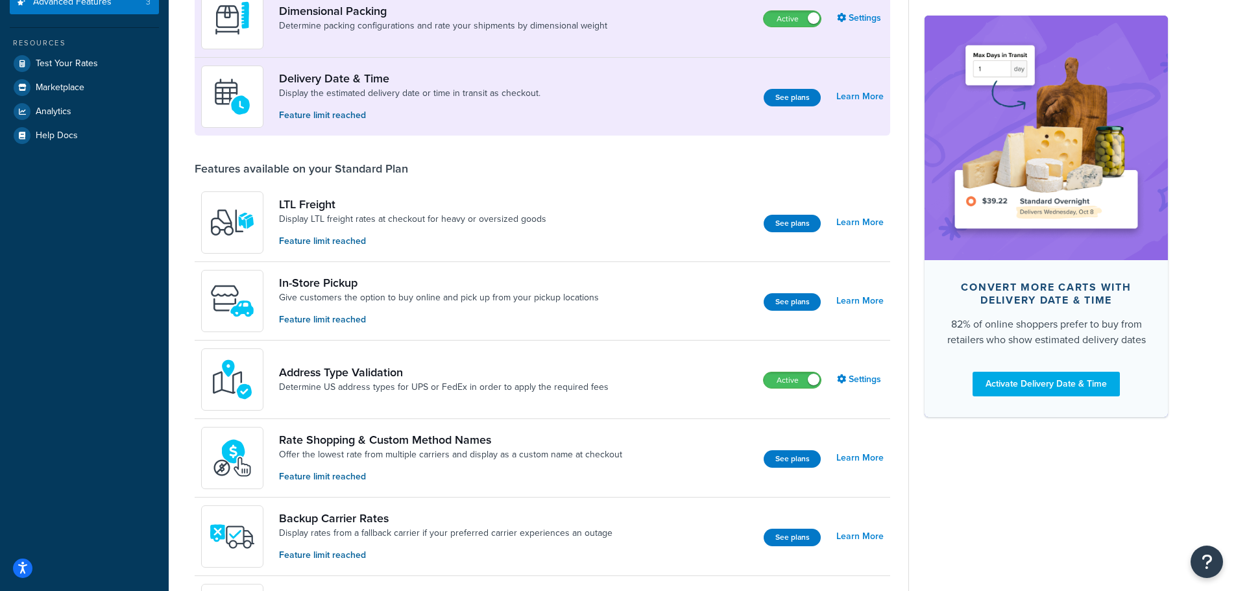
scroll to position [259, 0]
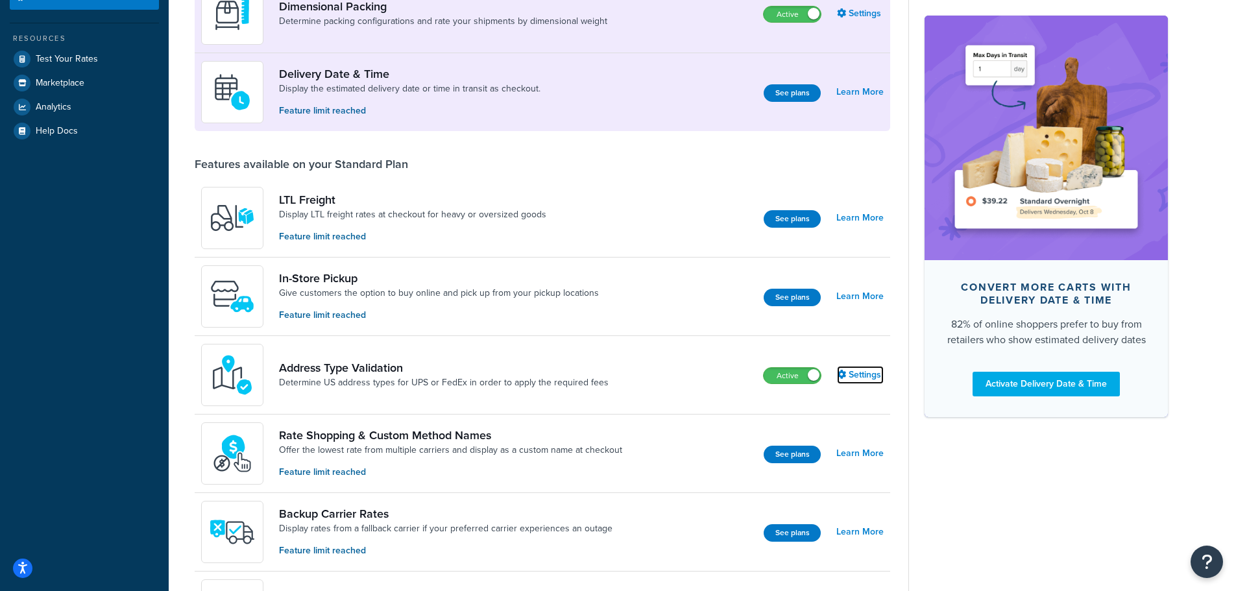
click at [853, 370] on link "Settings" at bounding box center [860, 375] width 47 height 18
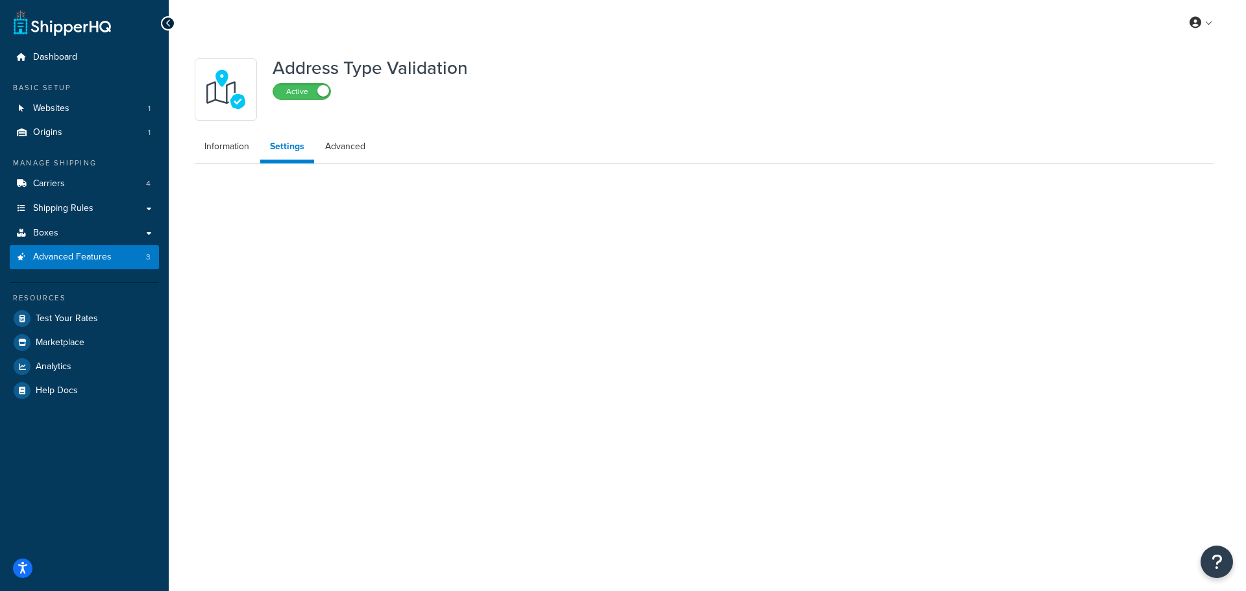
select select "164951"
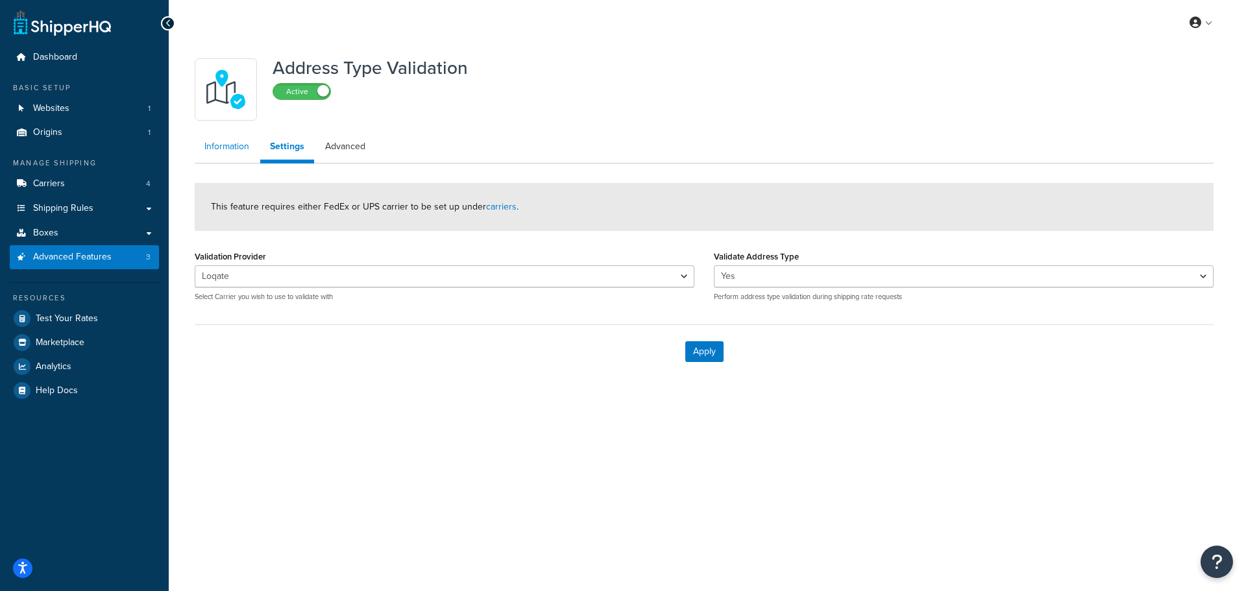
click at [240, 152] on link "Information" at bounding box center [227, 147] width 64 height 26
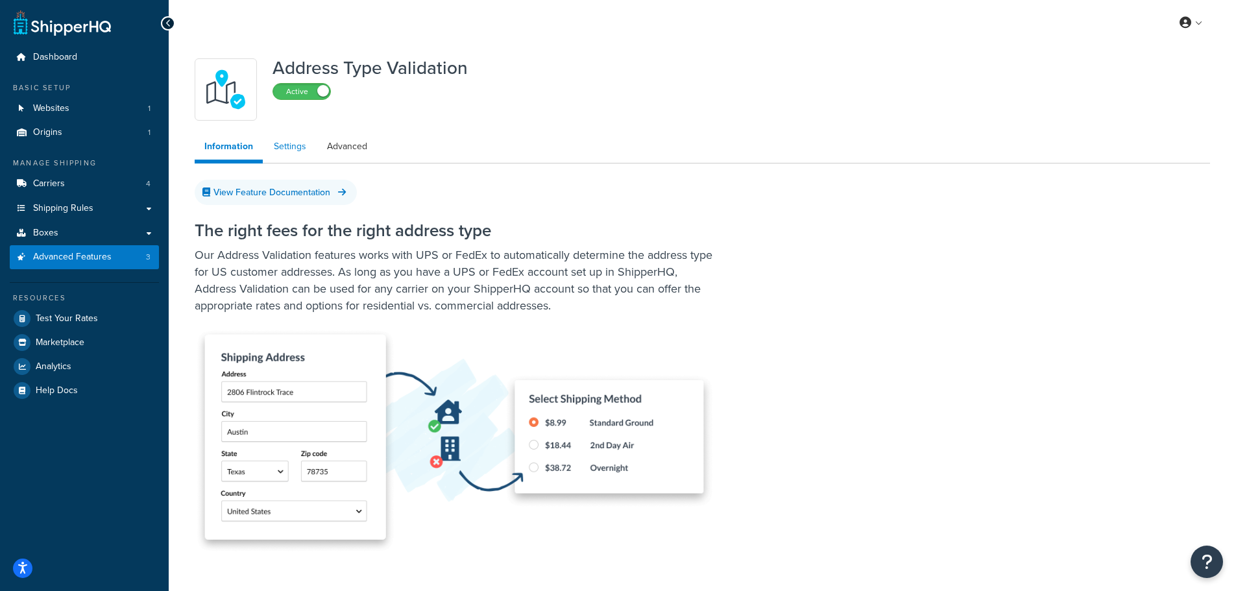
click at [302, 150] on link "Settings" at bounding box center [290, 147] width 52 height 26
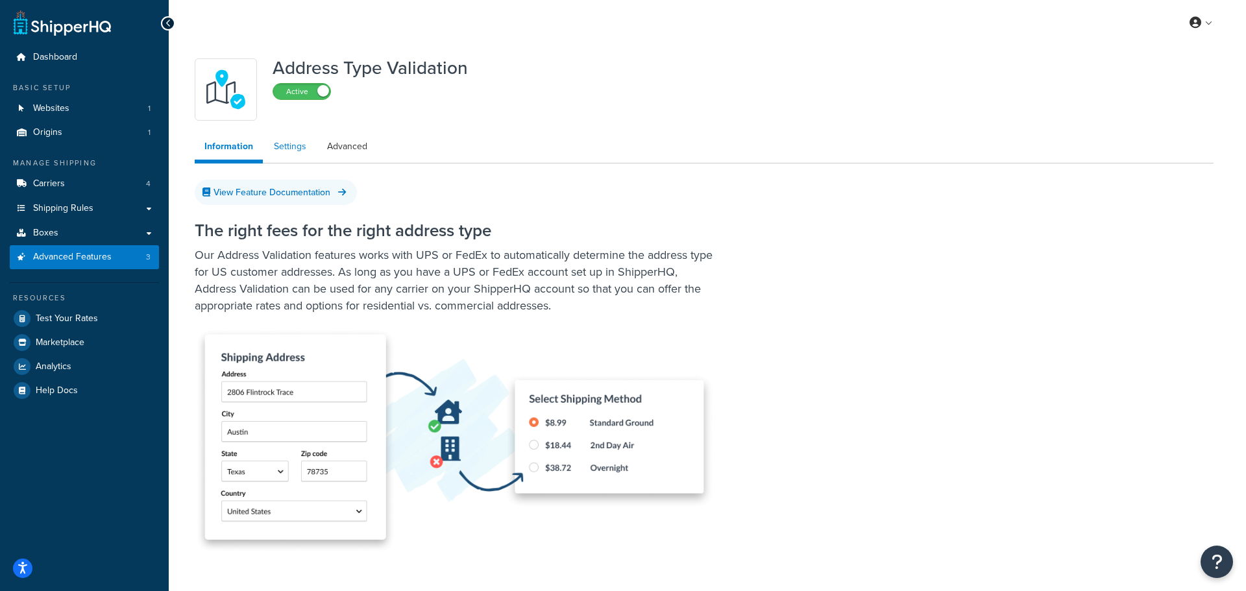
select select "164951"
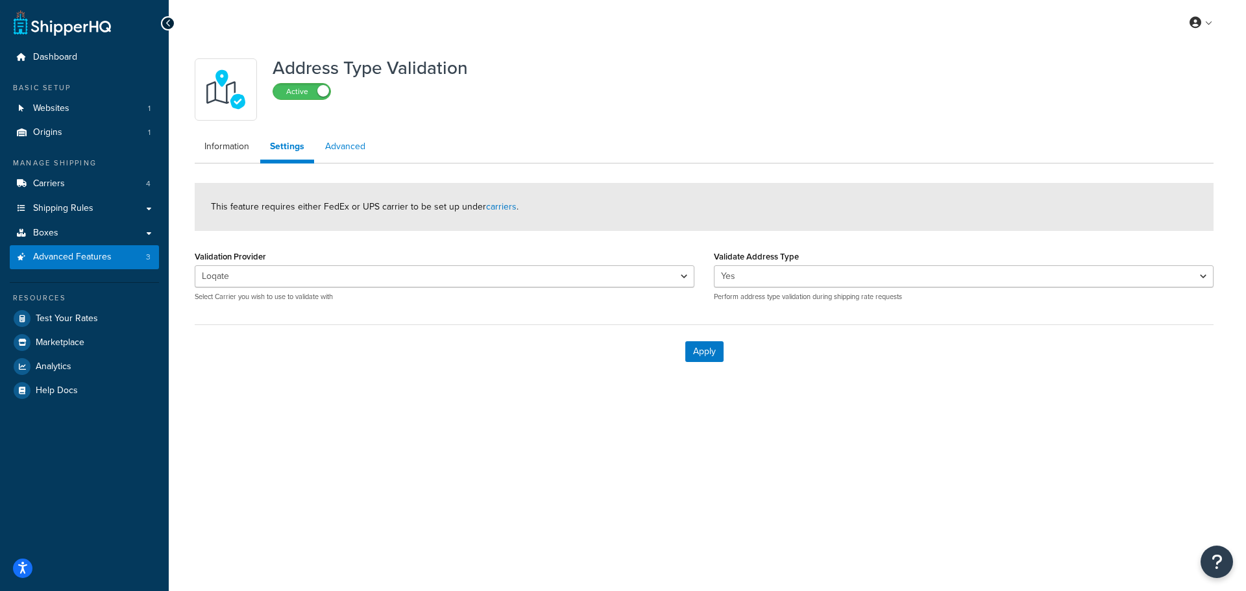
click at [346, 150] on link "Advanced" at bounding box center [345, 147] width 60 height 26
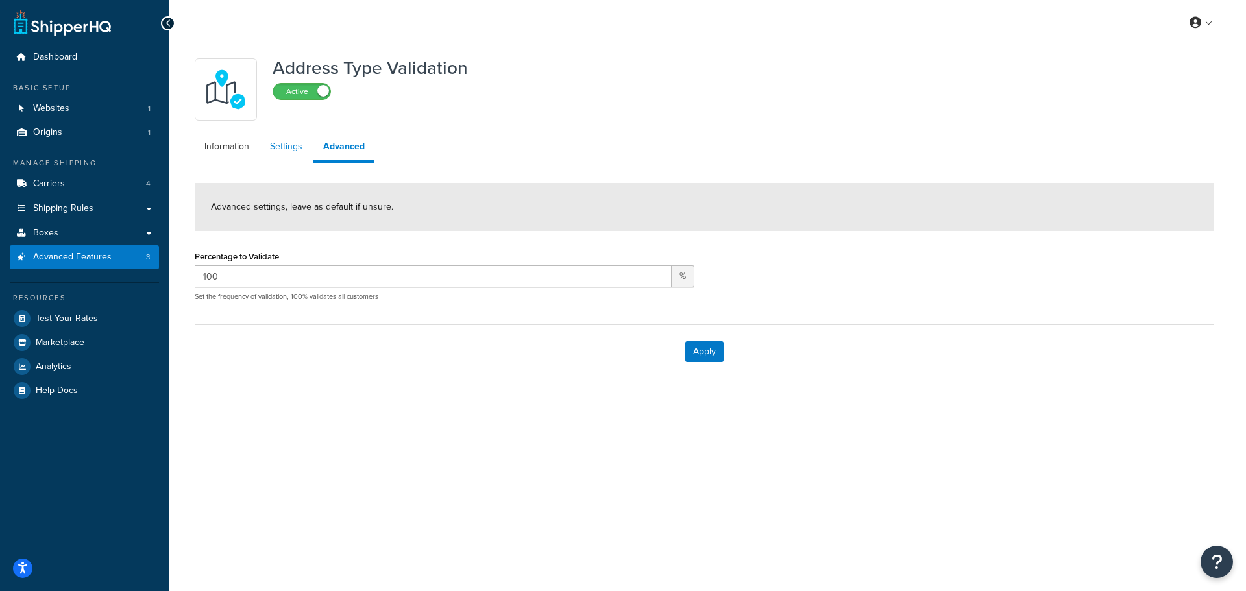
click at [295, 152] on link "Settings" at bounding box center [286, 147] width 52 height 26
select select "164951"
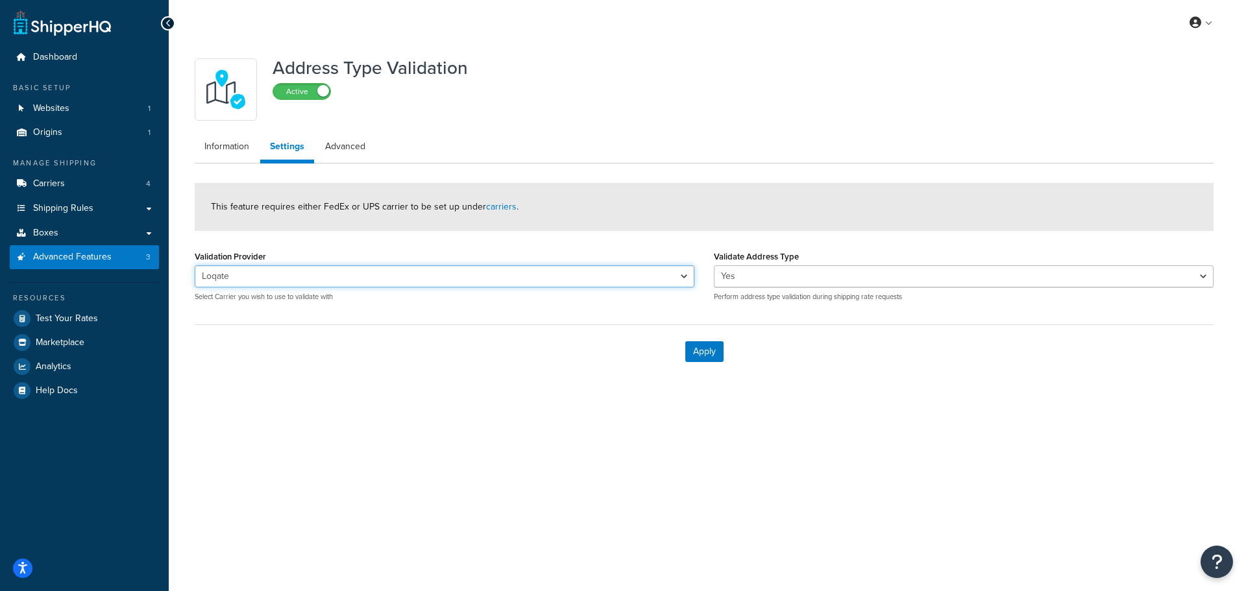
click at [680, 276] on select "UPS® Loqate" at bounding box center [444, 276] width 499 height 22
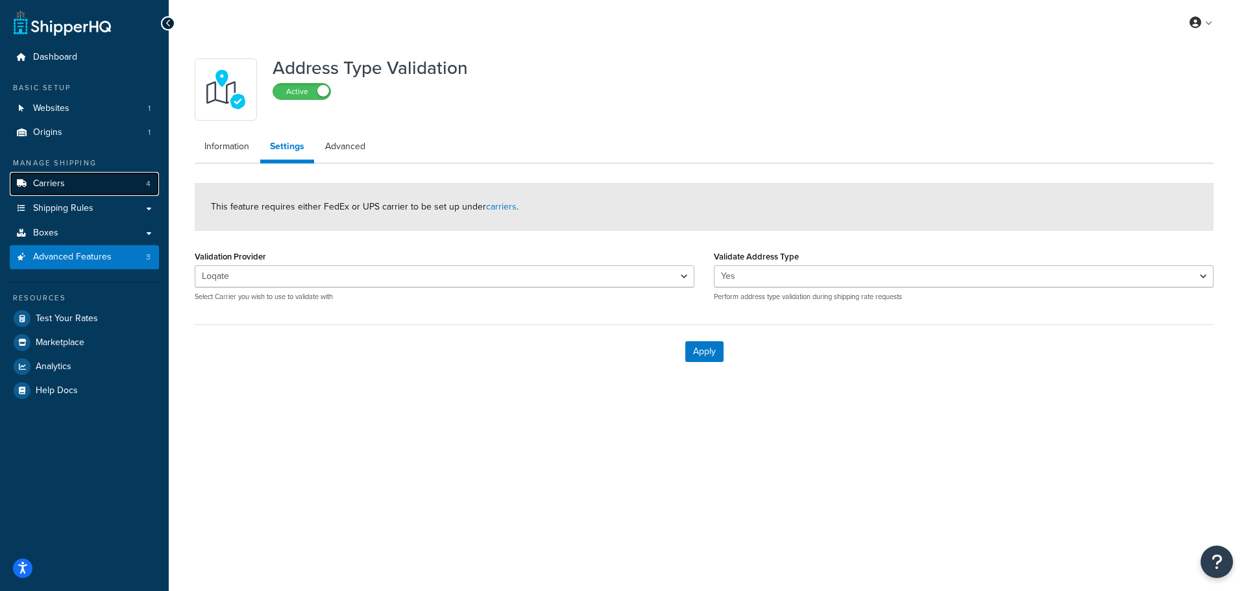
click at [54, 180] on span "Carriers" at bounding box center [49, 183] width 32 height 11
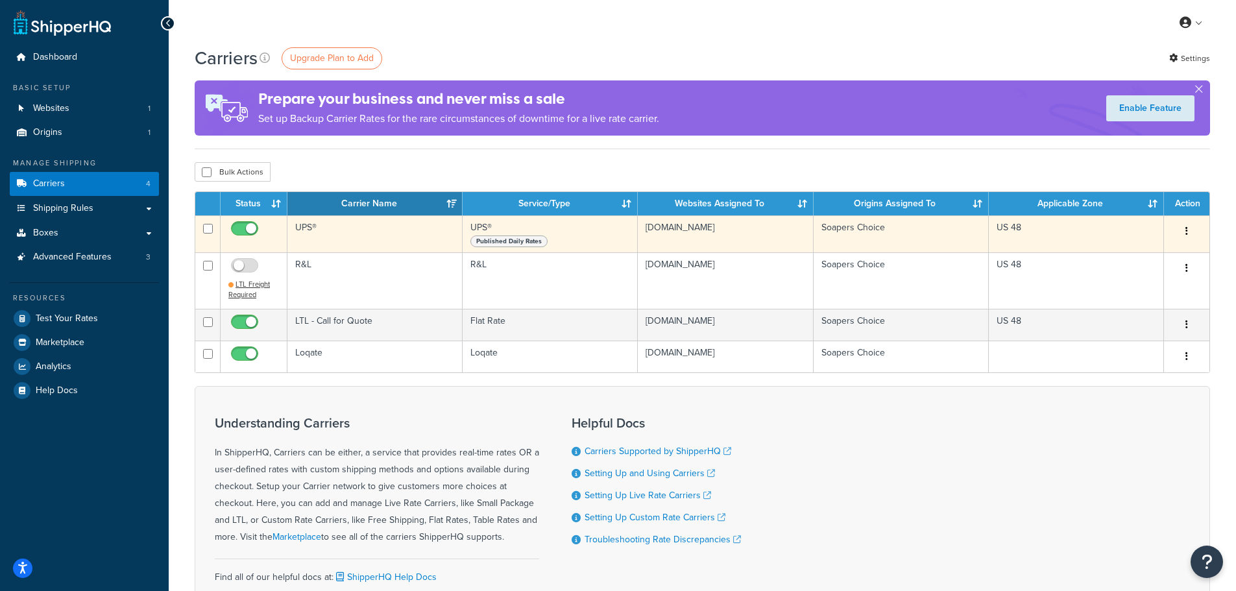
click at [1185, 223] on button "button" at bounding box center [1186, 231] width 18 height 21
click at [1133, 254] on link "Edit" at bounding box center [1134, 257] width 102 height 27
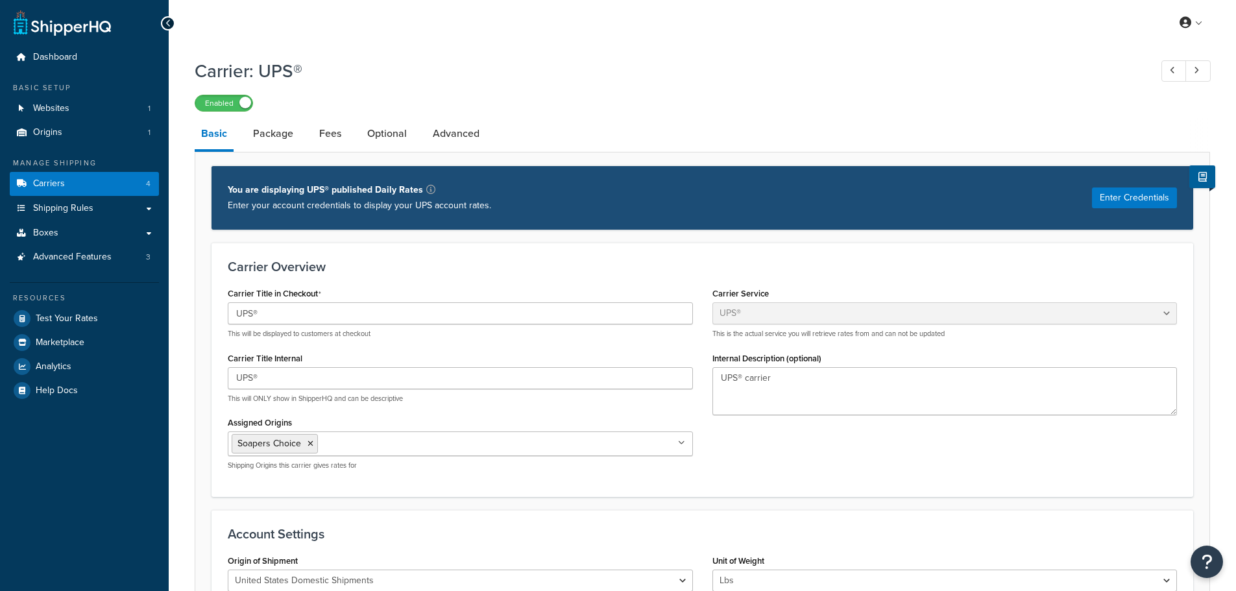
select select "ups"
click at [405, 138] on link "Optional" at bounding box center [387, 133] width 53 height 31
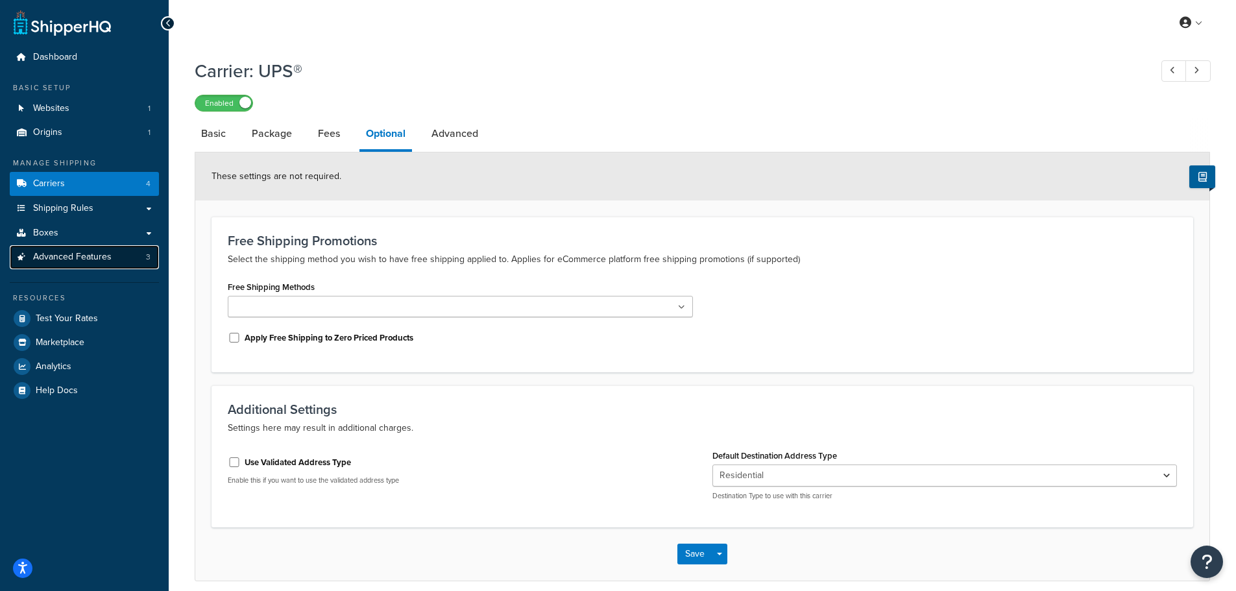
click at [55, 256] on span "Advanced Features" at bounding box center [72, 257] width 78 height 11
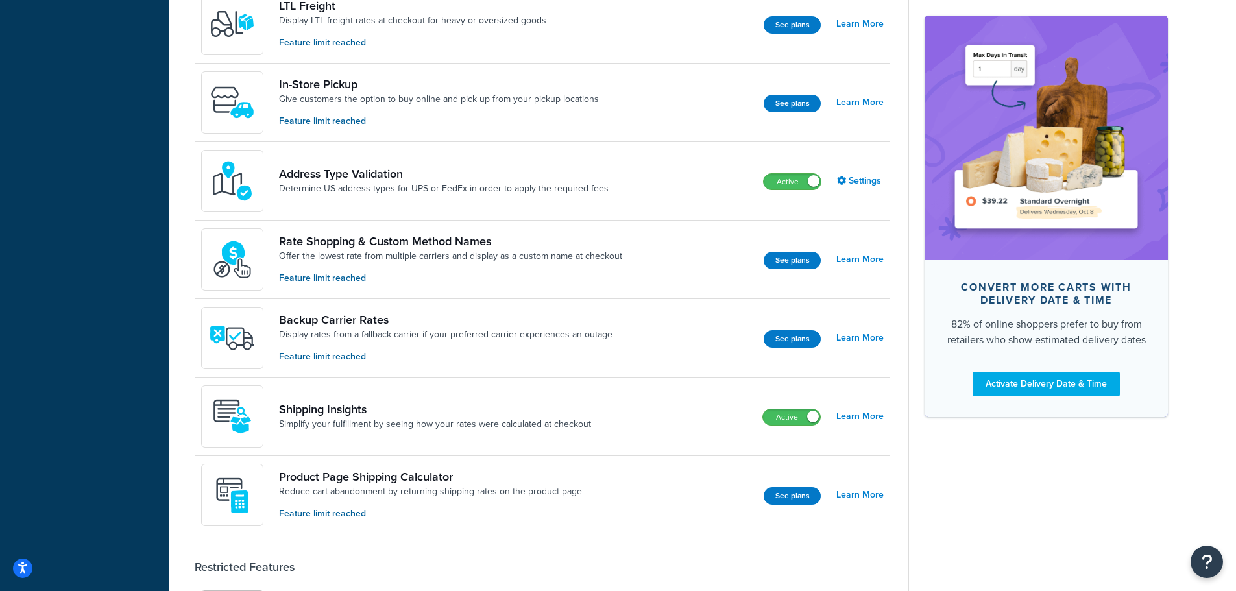
scroll to position [454, 0]
click at [859, 184] on link "Settings" at bounding box center [860, 180] width 47 height 18
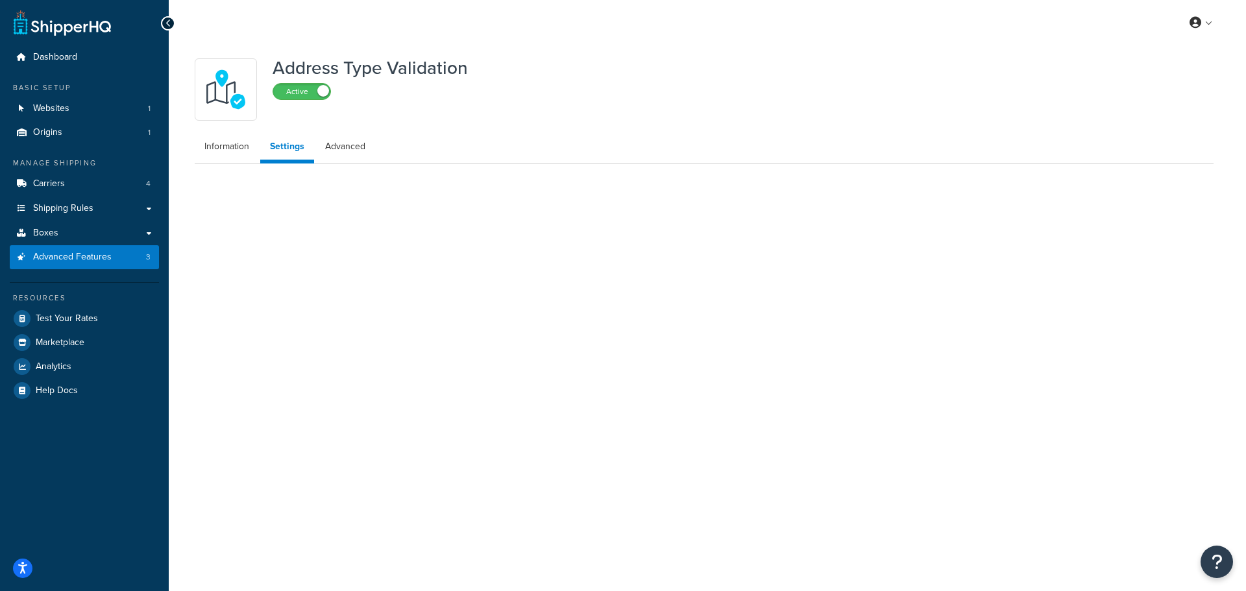
select select "164951"
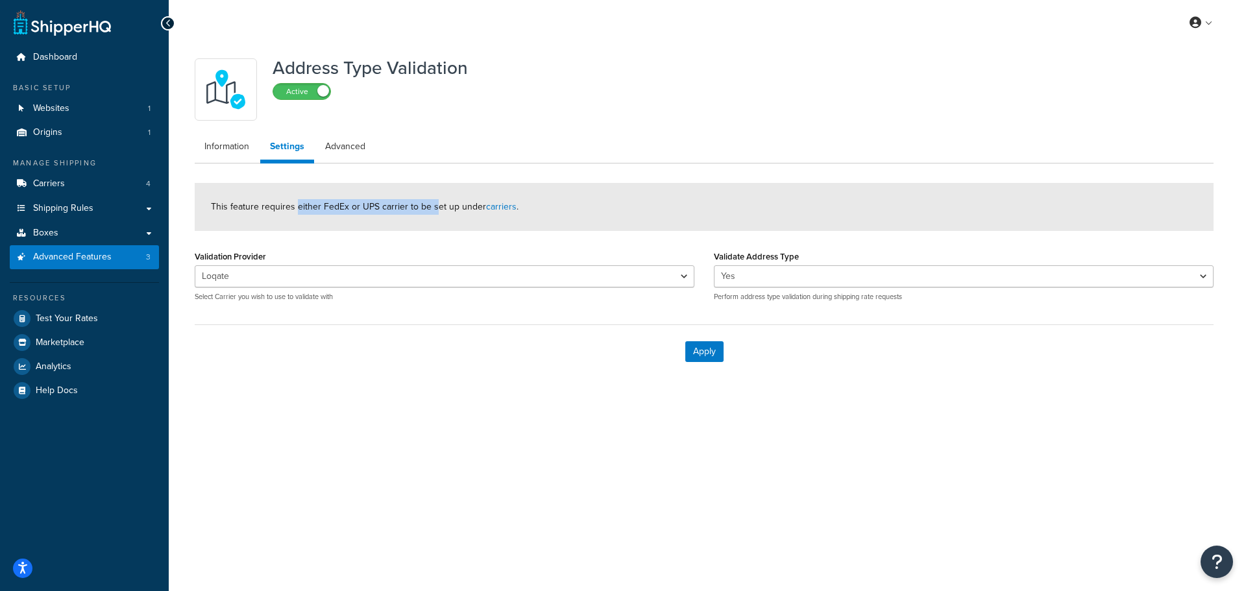
drag, startPoint x: 297, startPoint y: 208, endPoint x: 433, endPoint y: 218, distance: 135.9
click at [433, 218] on div "This feature requires either FedEx or UPS carrier to be set up under carriers ." at bounding box center [704, 207] width 1018 height 48
click at [51, 184] on span "Carriers" at bounding box center [49, 183] width 32 height 11
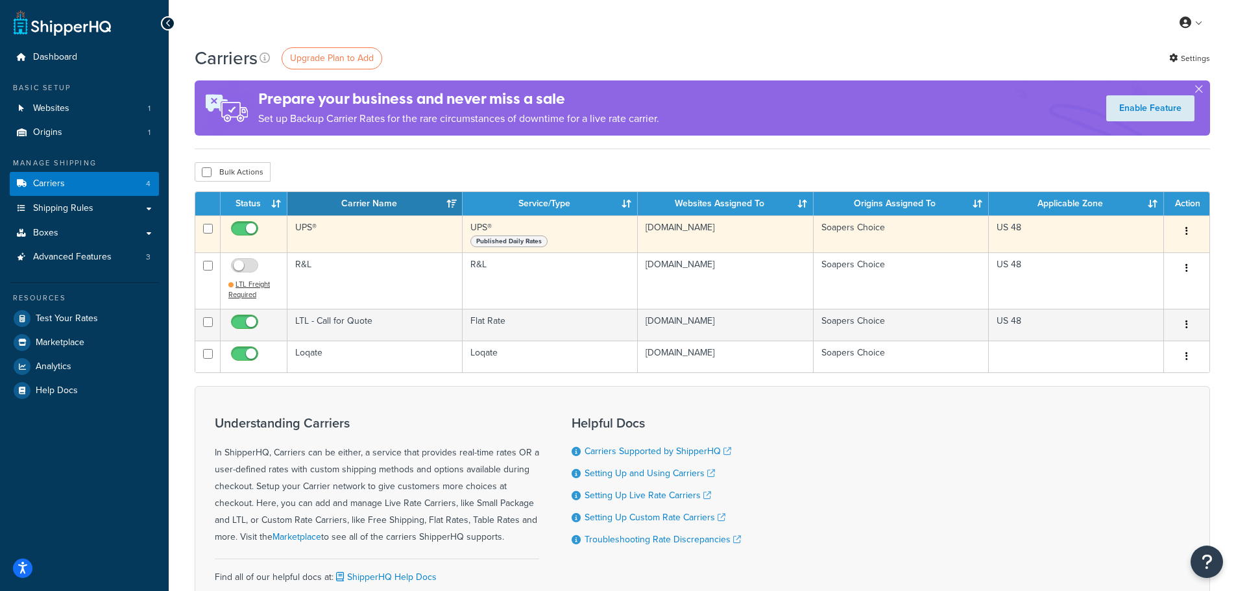
click at [1189, 236] on button "button" at bounding box center [1186, 231] width 18 height 21
click at [1146, 254] on link "Edit" at bounding box center [1134, 257] width 102 height 27
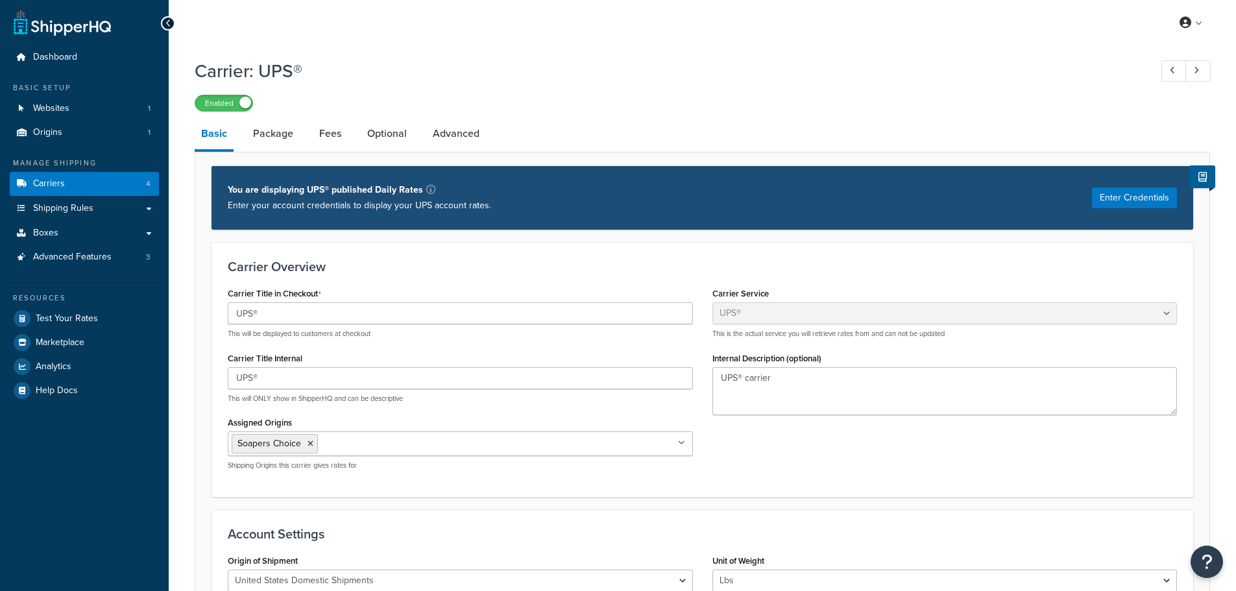
select select "ups"
click at [388, 128] on link "Optional" at bounding box center [387, 133] width 53 height 31
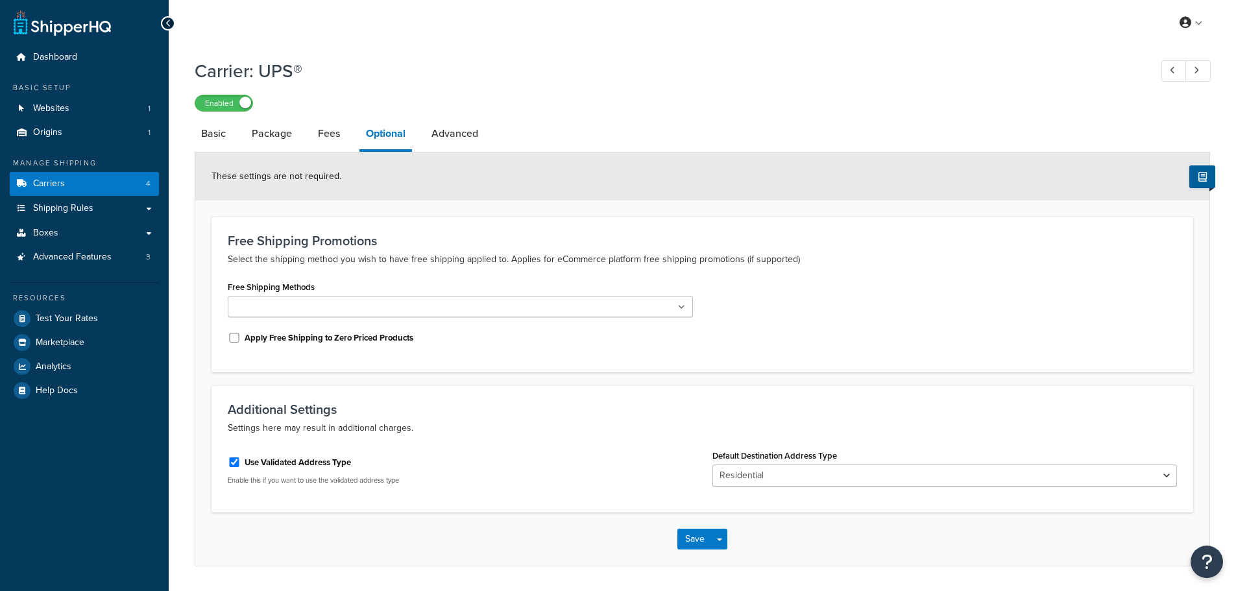
select select "residential"
click at [691, 533] on button "Save" at bounding box center [694, 539] width 35 height 21
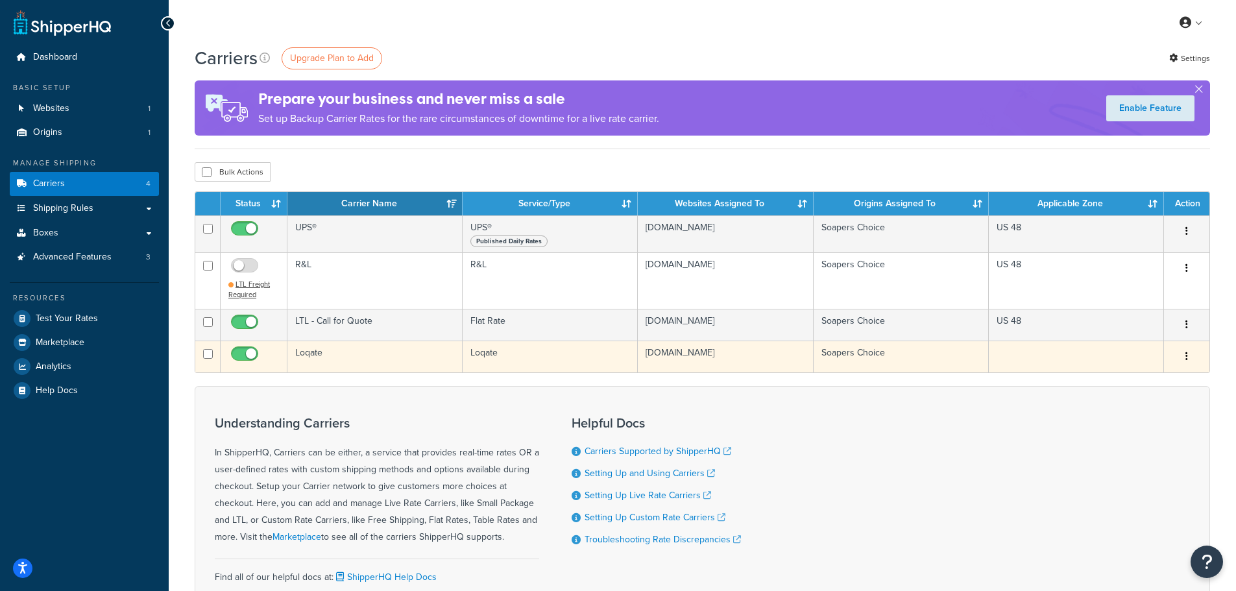
click at [1192, 352] on button "button" at bounding box center [1186, 356] width 18 height 21
click at [1133, 376] on link "Edit" at bounding box center [1134, 382] width 102 height 27
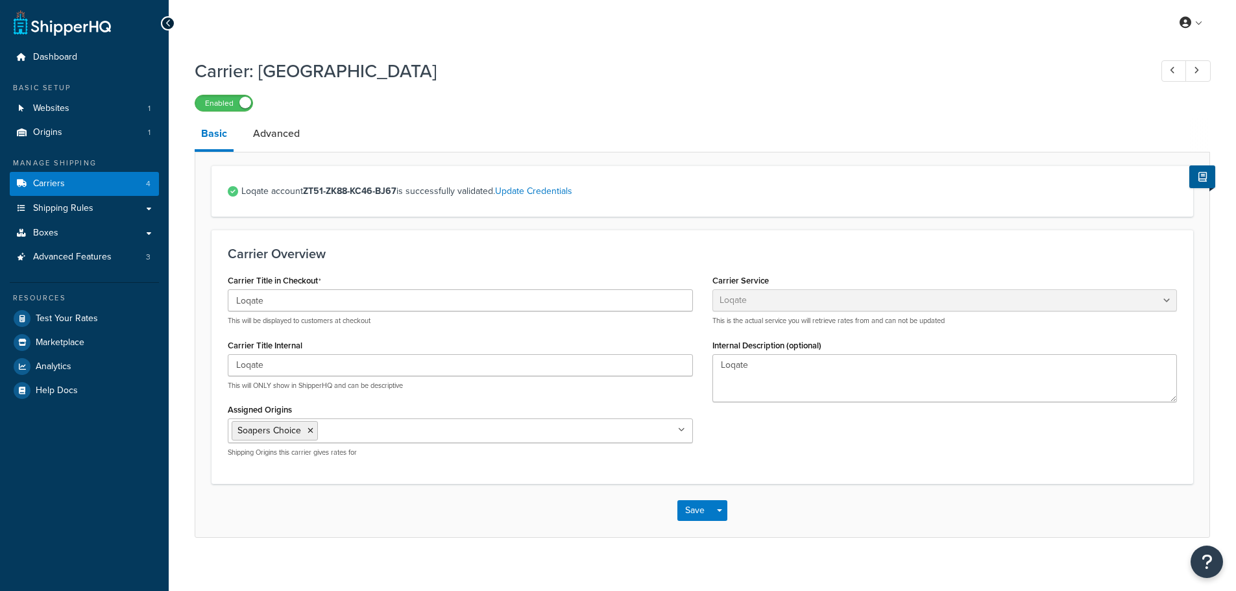
select select "loqate"
click at [276, 128] on link "Advanced" at bounding box center [277, 133] width 60 height 31
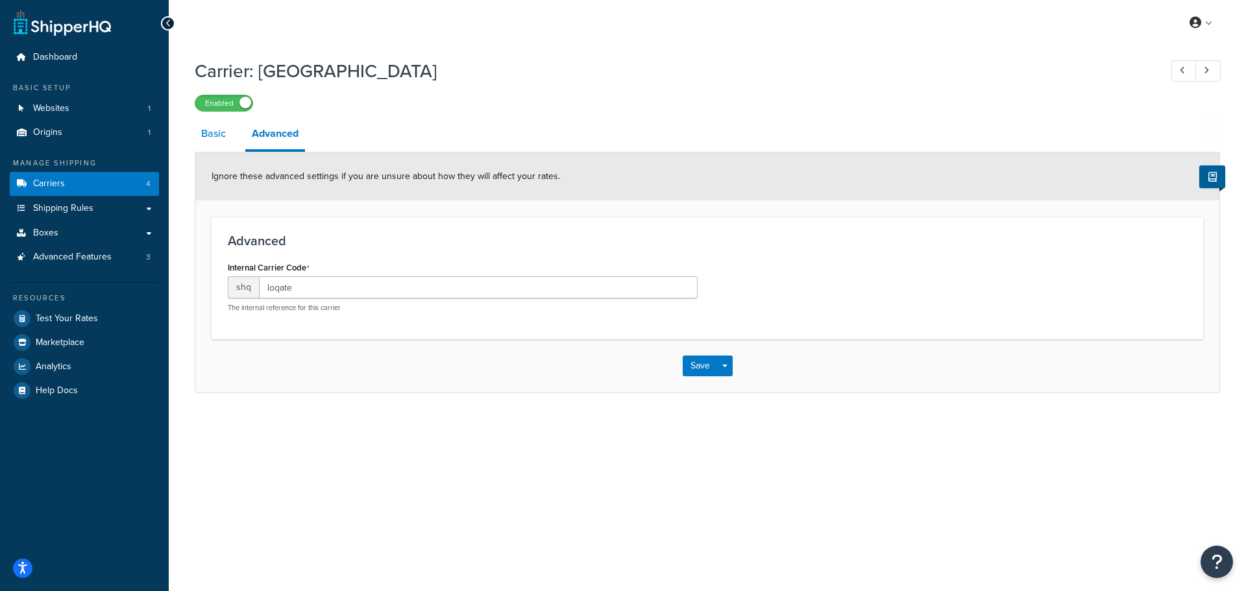
click at [224, 136] on link "Basic" at bounding box center [214, 133] width 38 height 31
select select "loqate"
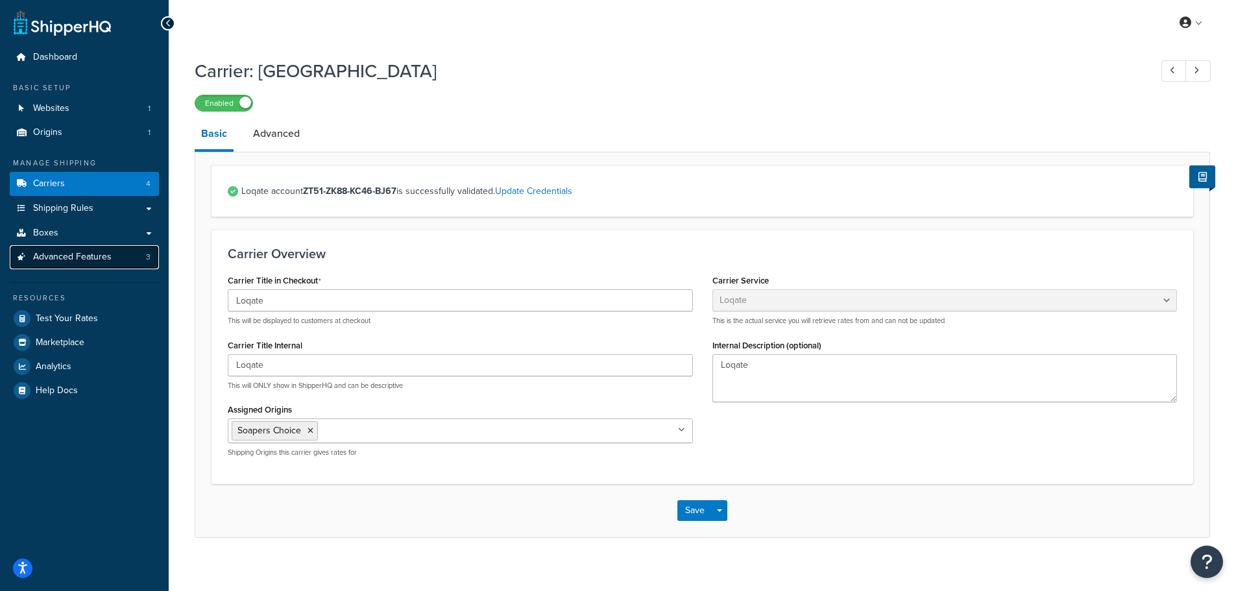
click at [50, 252] on span "Advanced Features" at bounding box center [72, 257] width 78 height 11
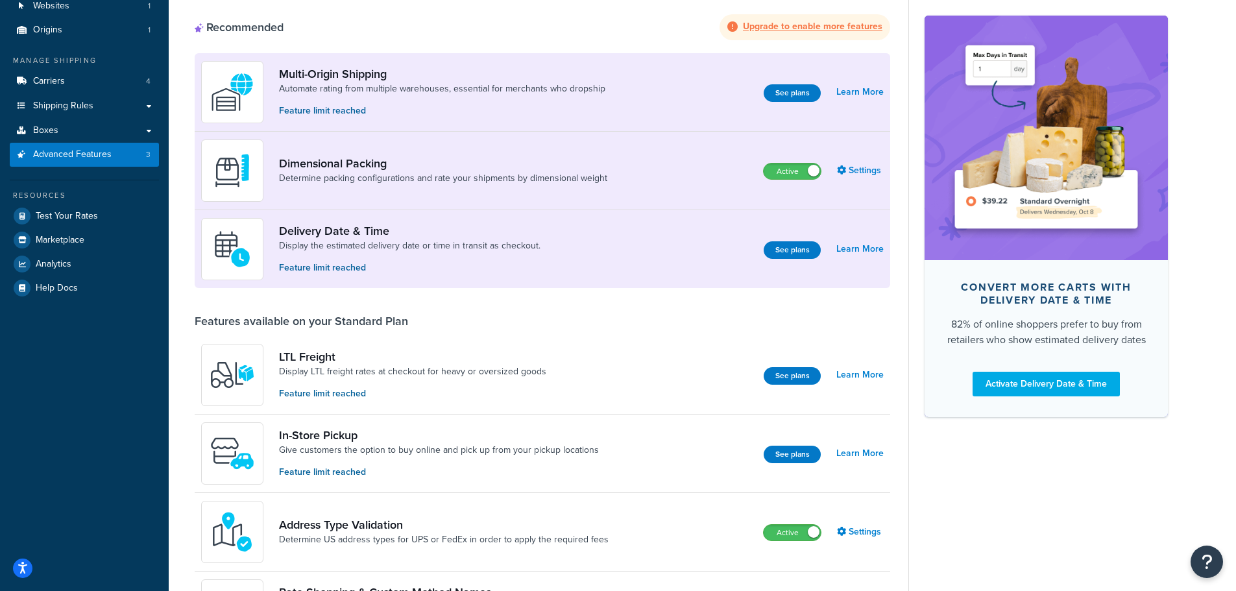
scroll to position [130, 0]
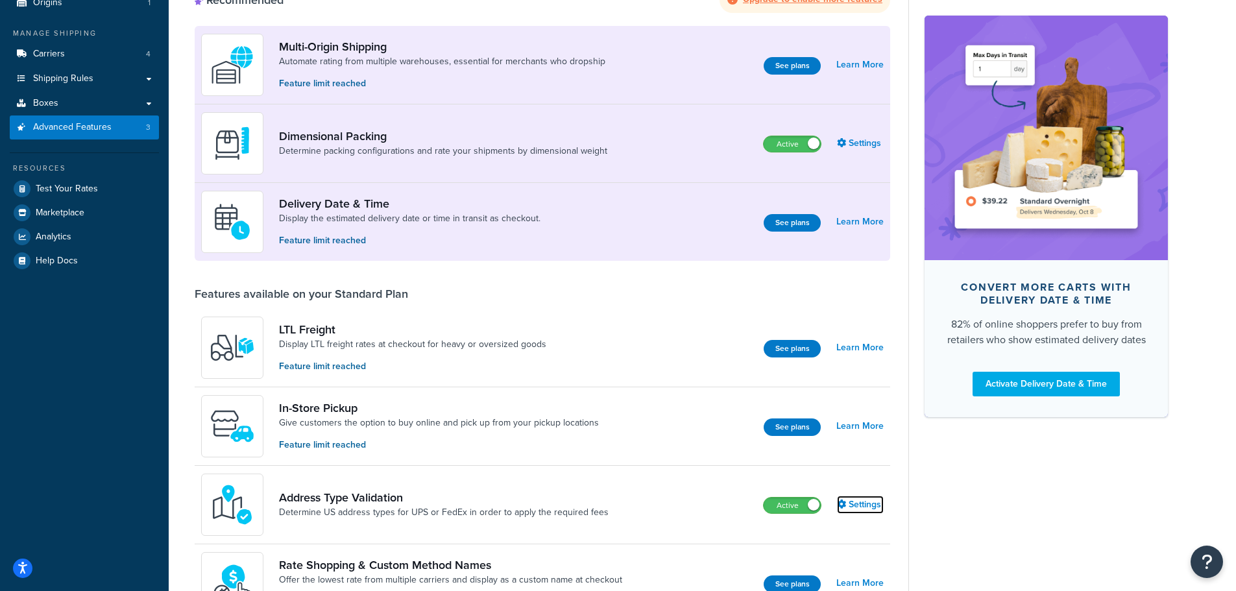
click at [862, 507] on link "Settings" at bounding box center [860, 505] width 47 height 18
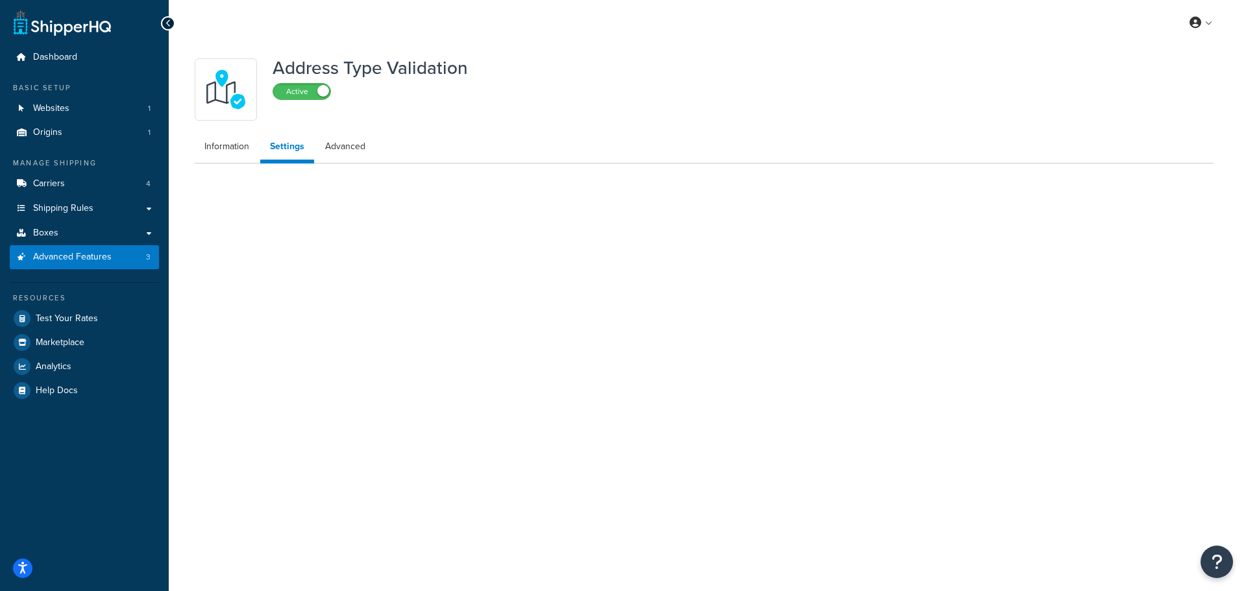
select select "164951"
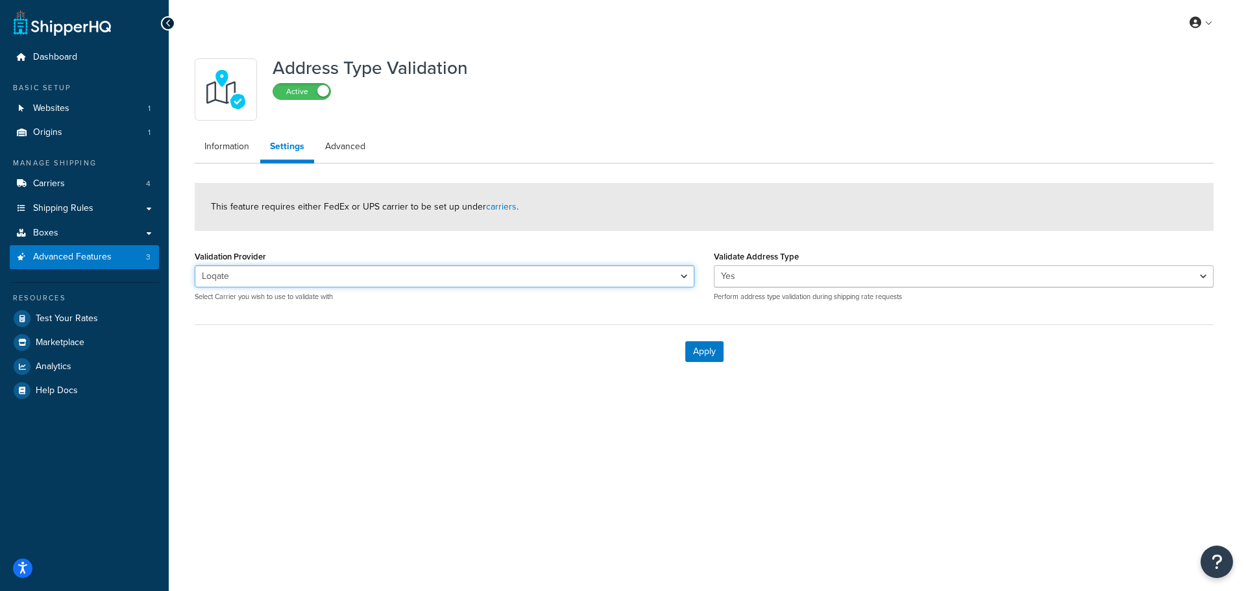
click at [419, 270] on select "UPS® Loqate" at bounding box center [444, 276] width 499 height 22
click at [195, 265] on select "UPS® Loqate" at bounding box center [444, 276] width 499 height 22
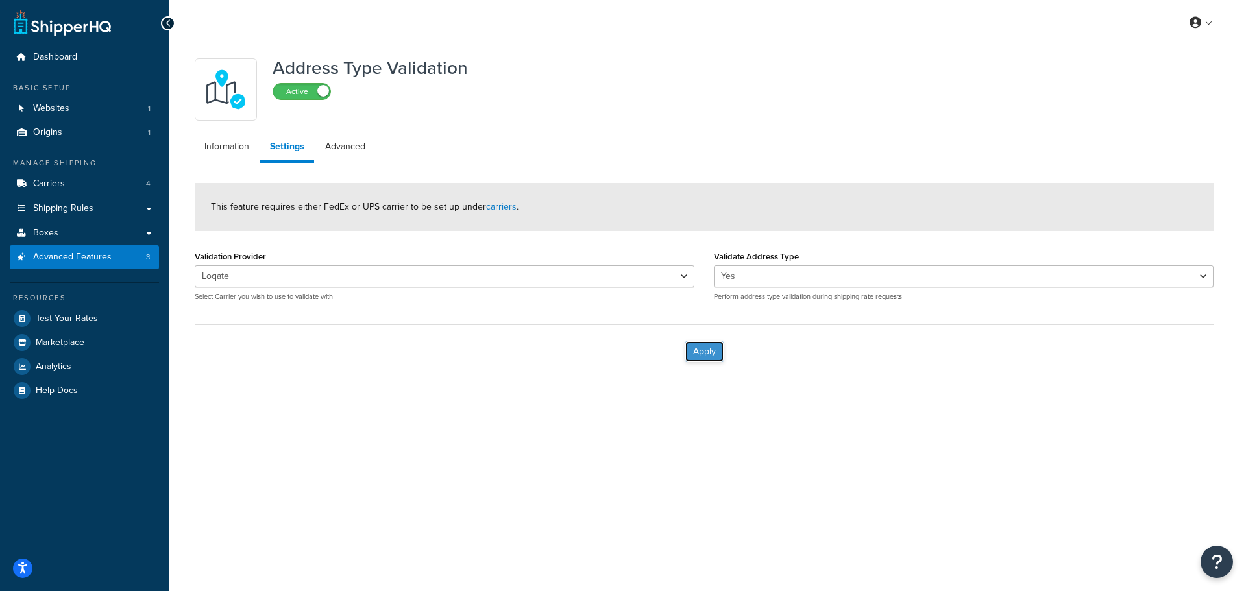
click at [699, 353] on button "Apply" at bounding box center [704, 351] width 38 height 21
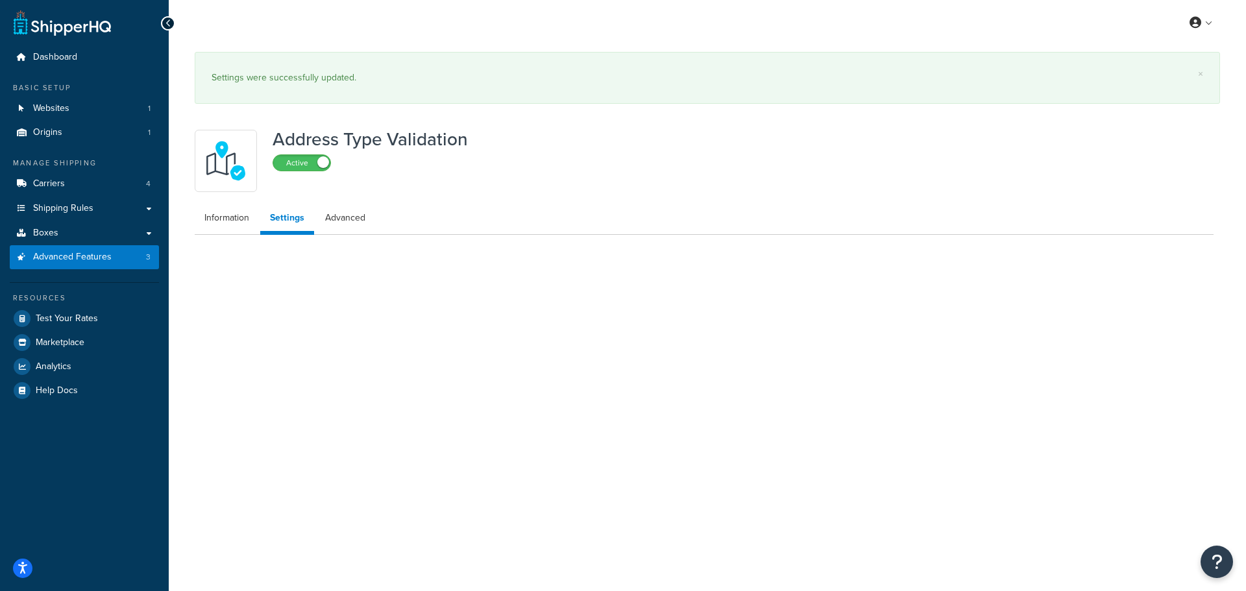
select select "164951"
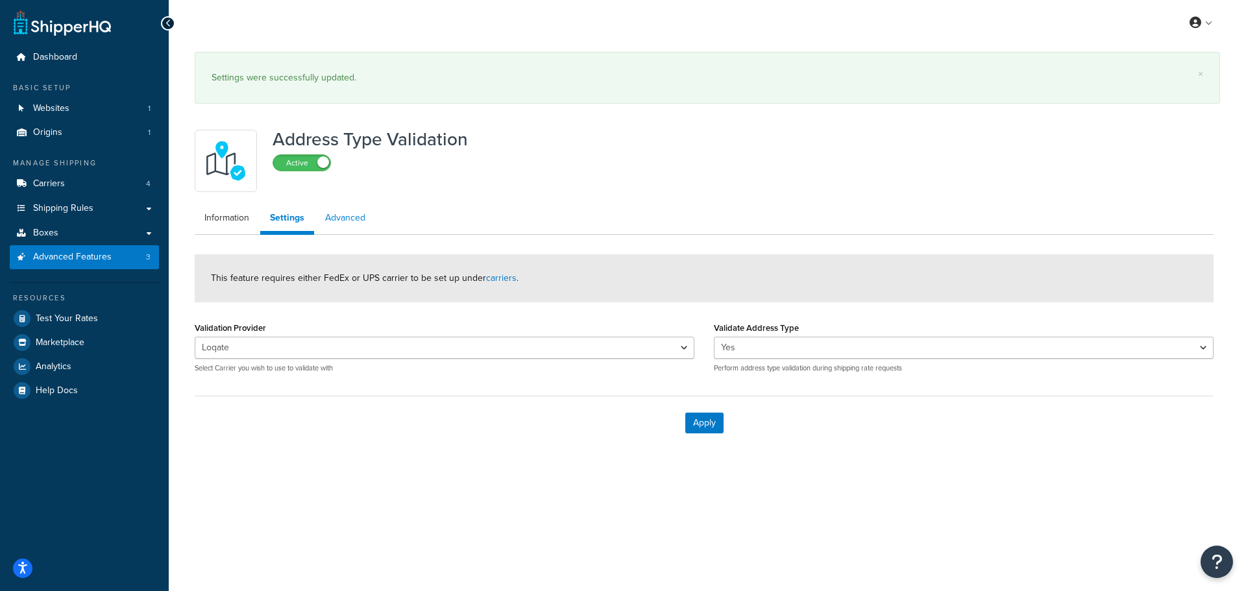
click at [355, 210] on link "Advanced" at bounding box center [345, 218] width 60 height 26
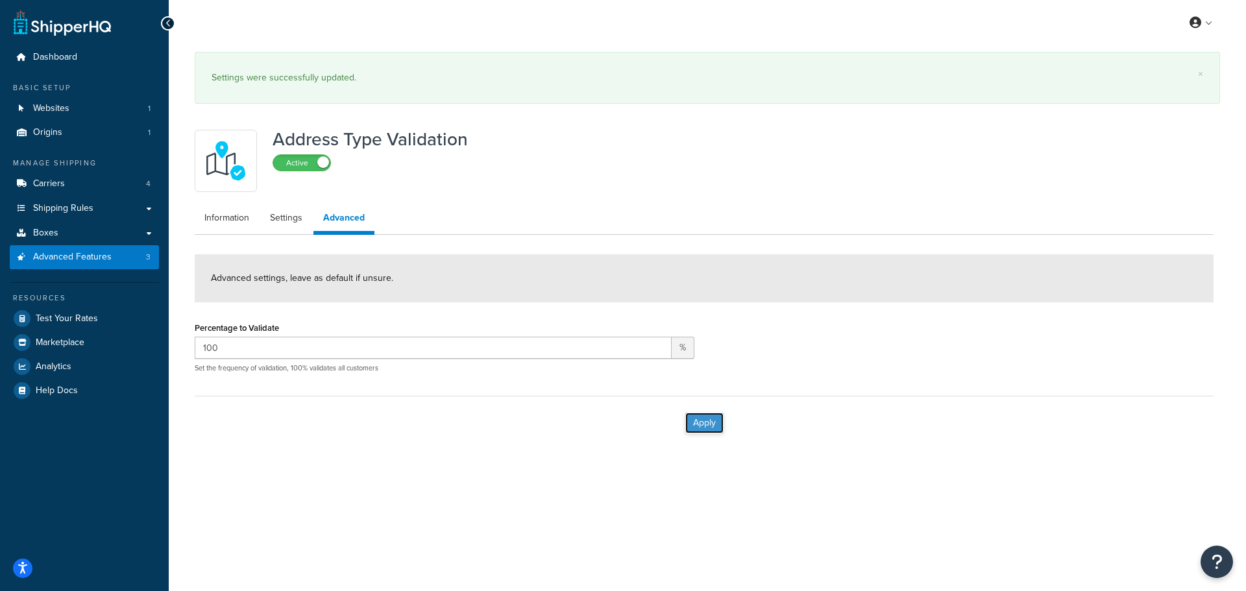
click at [714, 424] on button "Apply" at bounding box center [704, 423] width 38 height 21
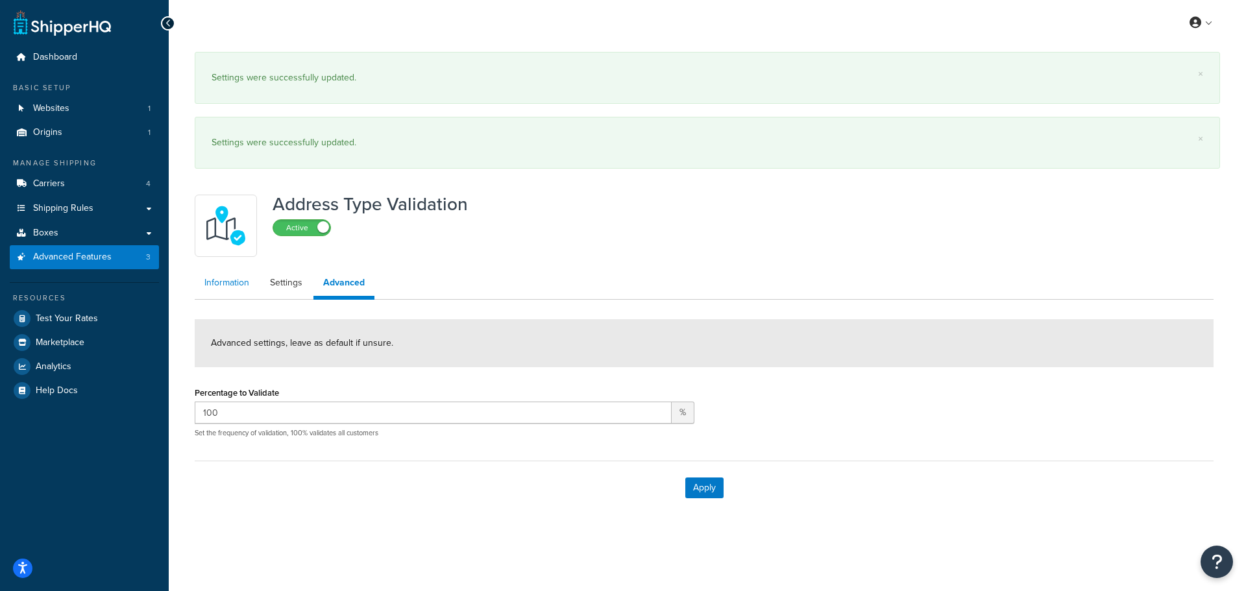
click at [217, 237] on div "Address Type Validation Active Information Settings Advanced Advanced settings,…" at bounding box center [704, 351] width 1038 height 326
click at [217, 291] on link "Information" at bounding box center [227, 283] width 64 height 26
